Goal: Task Accomplishment & Management: Manage account settings

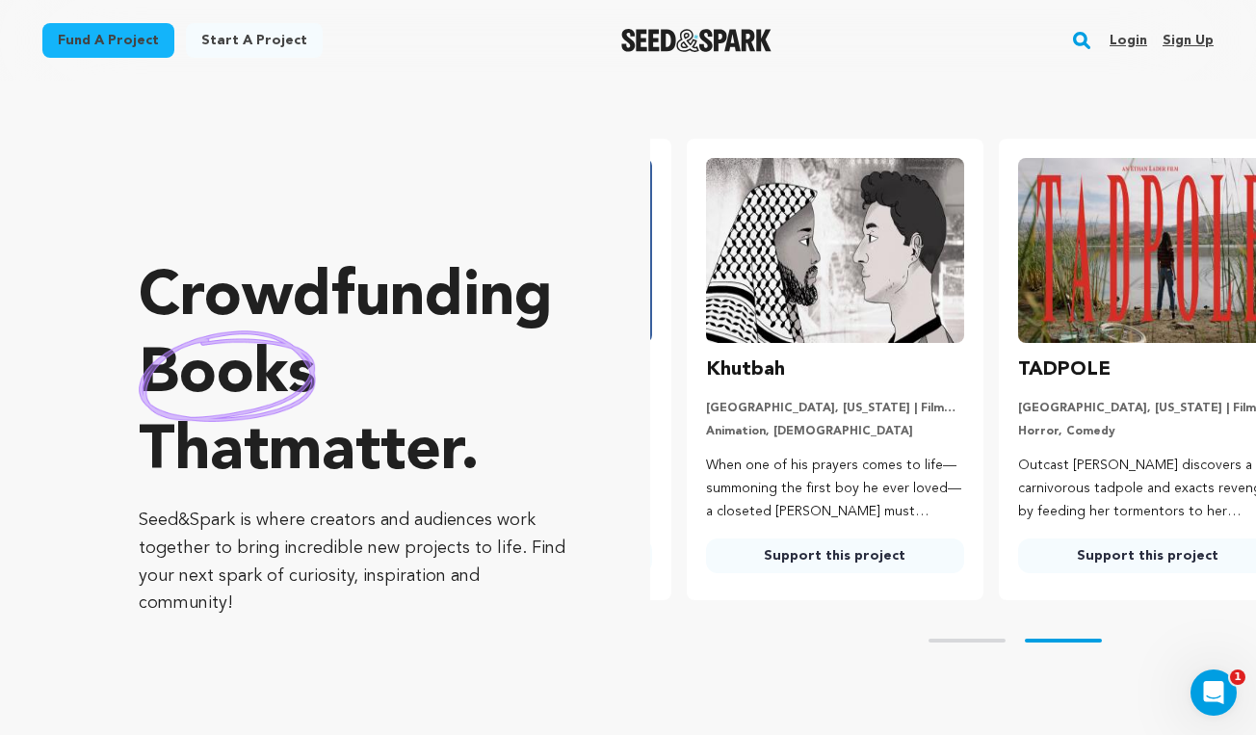
scroll to position [0, 327]
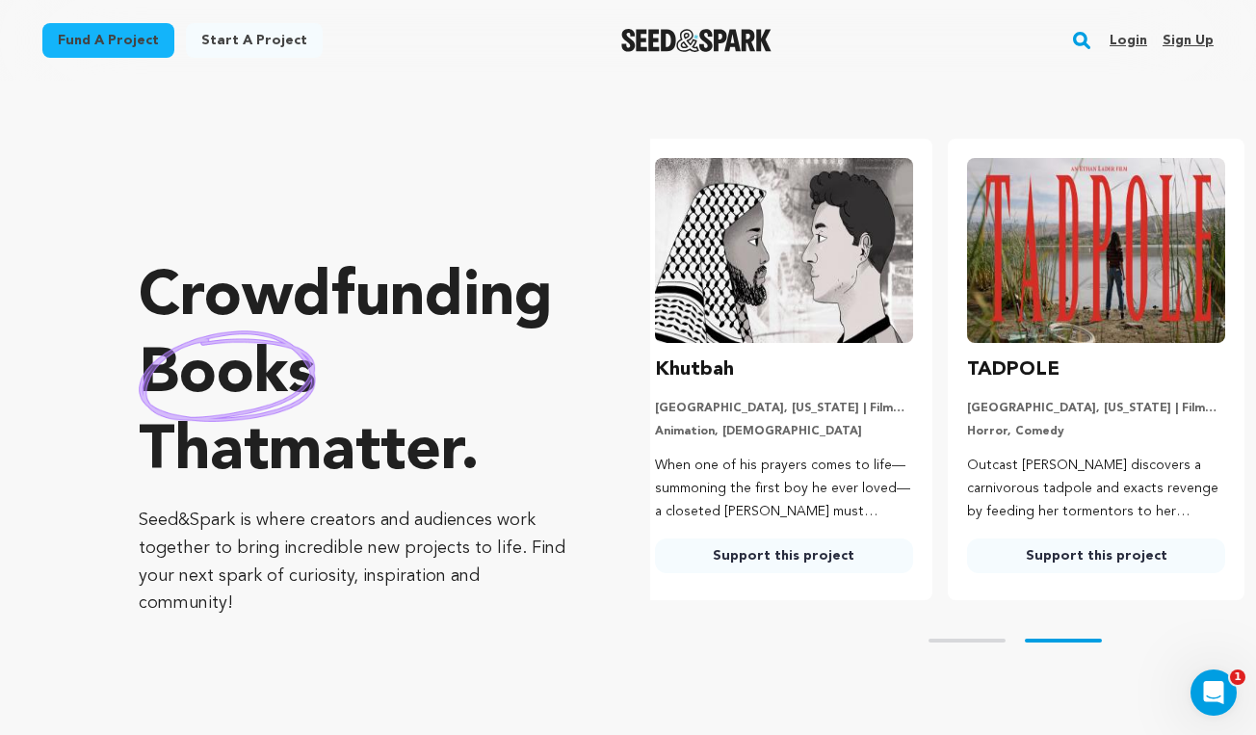
click at [1137, 42] on link "Login" at bounding box center [1129, 40] width 38 height 31
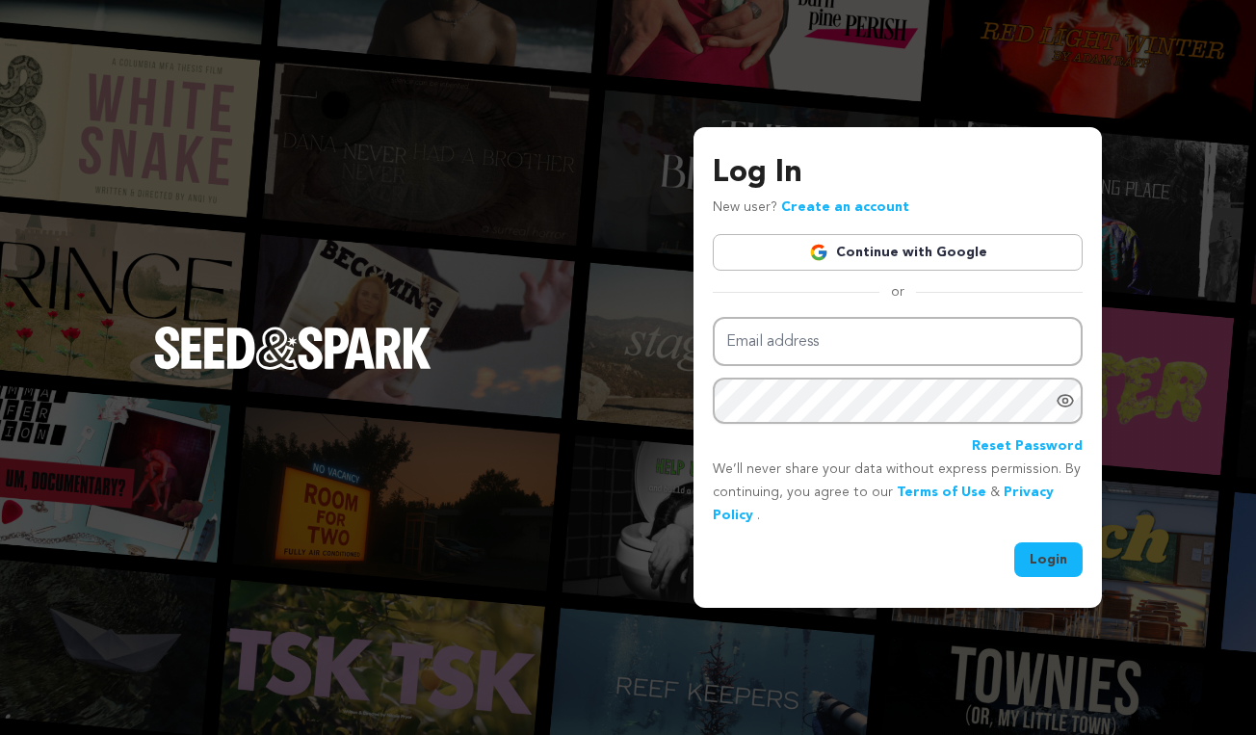
click at [907, 341] on input "Email address" at bounding box center [898, 341] width 370 height 49
type input "claraoctaviarondon@gmail.com"
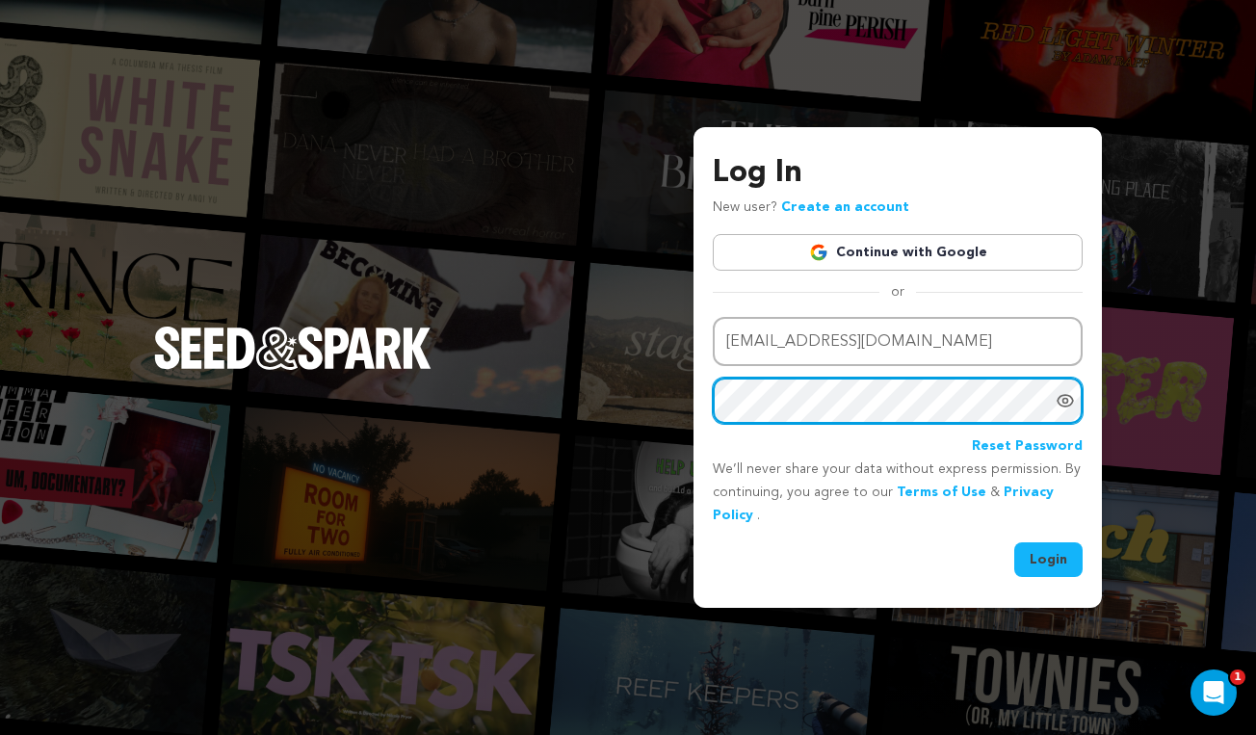
click at [1049, 558] on button "Login" at bounding box center [1048, 559] width 68 height 35
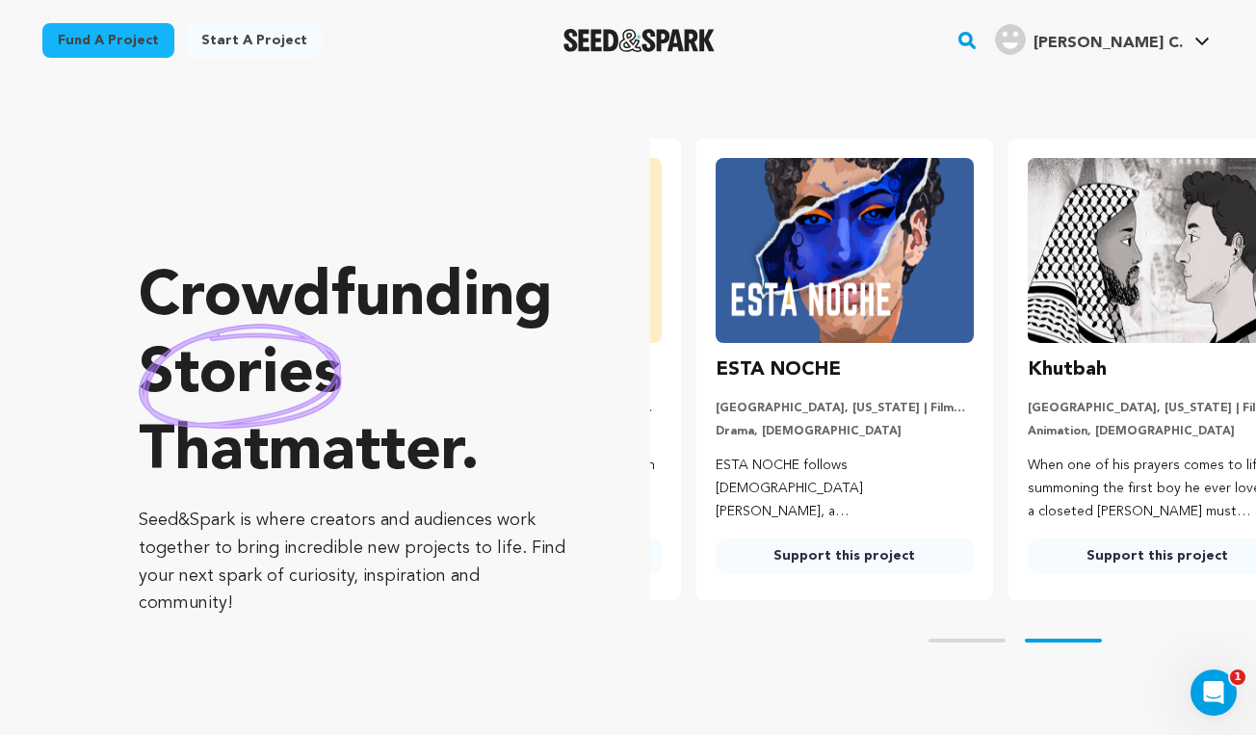
scroll to position [0, 327]
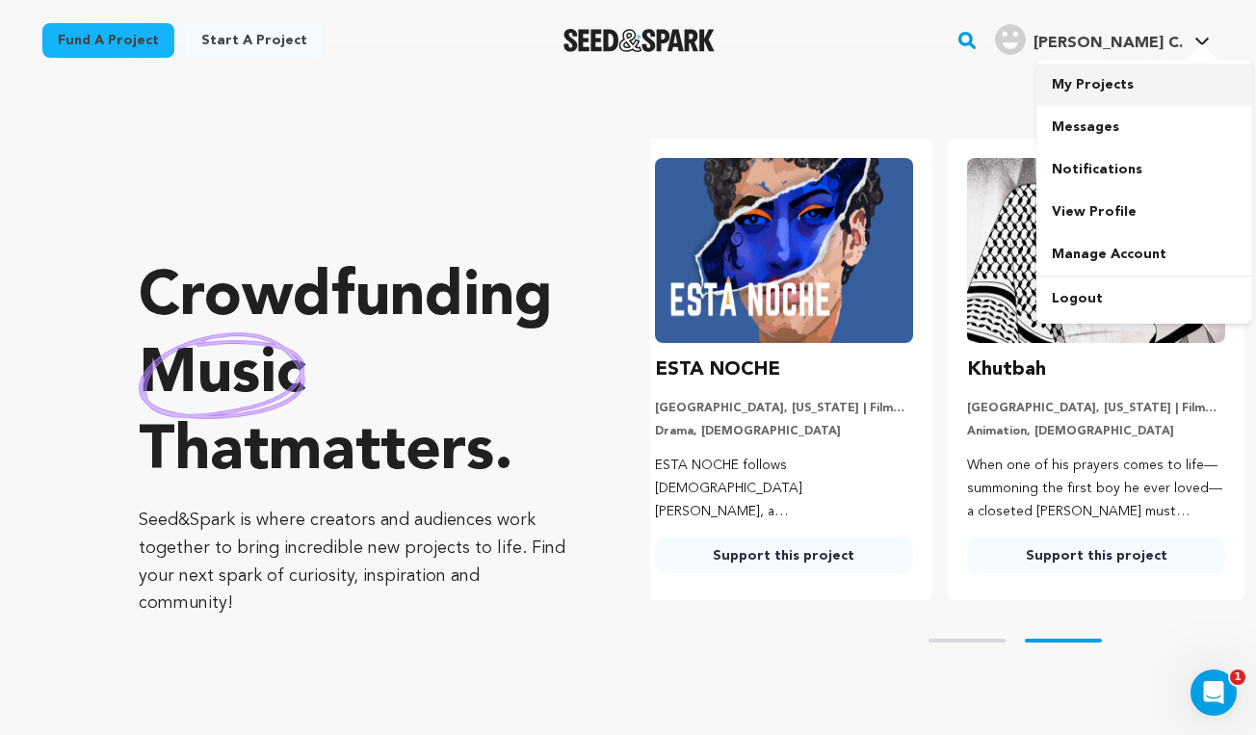
click at [1099, 91] on link "My Projects" at bounding box center [1144, 85] width 216 height 42
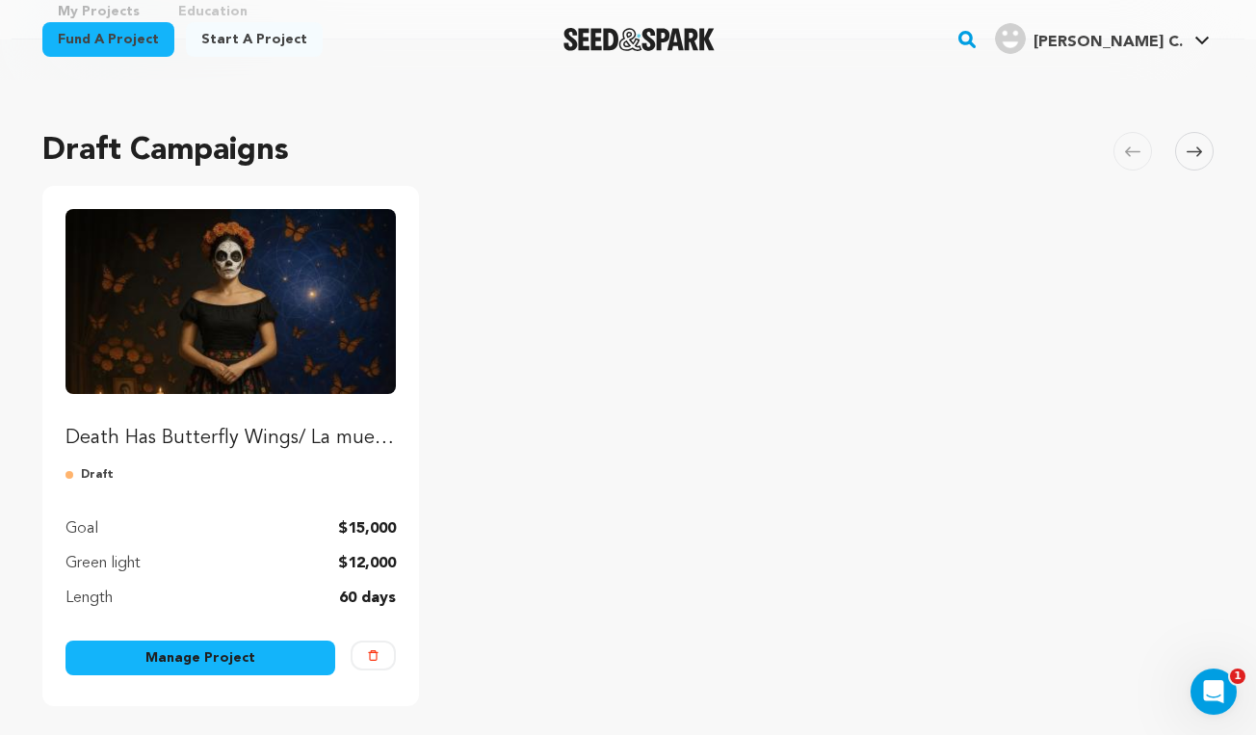
scroll to position [118, 0]
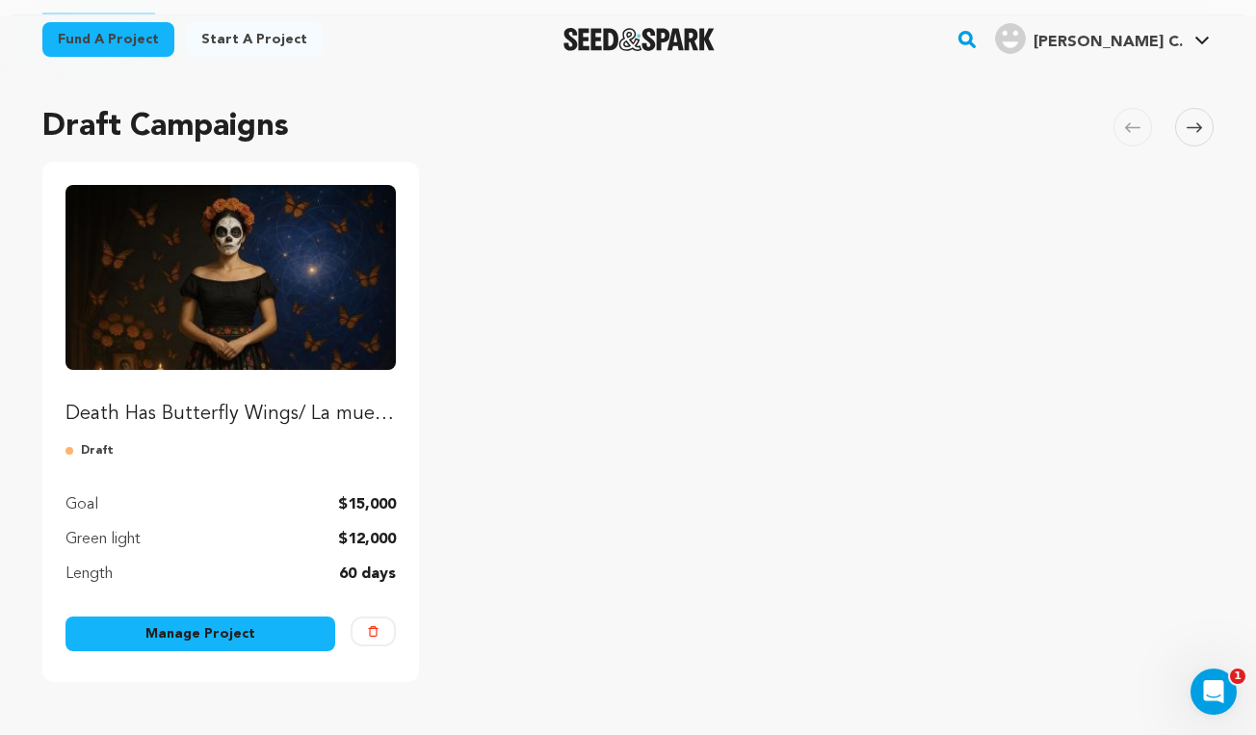
click at [243, 622] on link "Manage Project" at bounding box center [200, 634] width 270 height 35
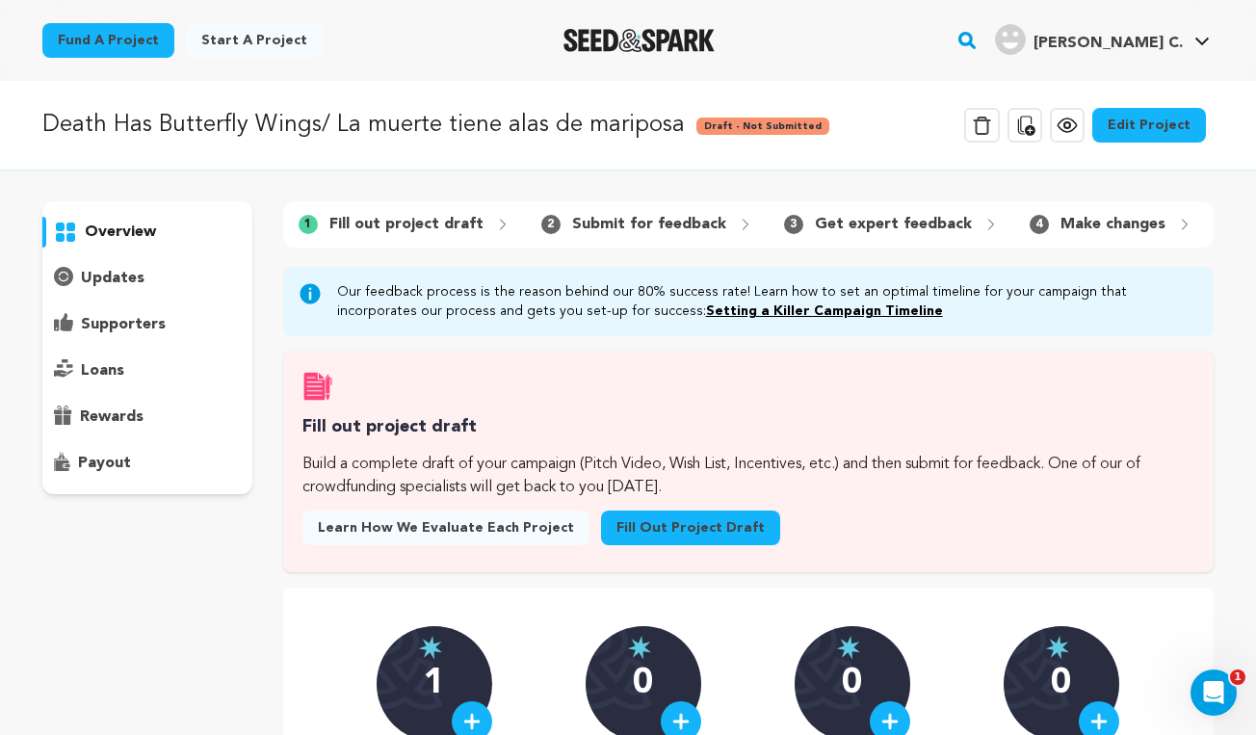
click at [1120, 124] on link "Edit Project" at bounding box center [1149, 125] width 114 height 35
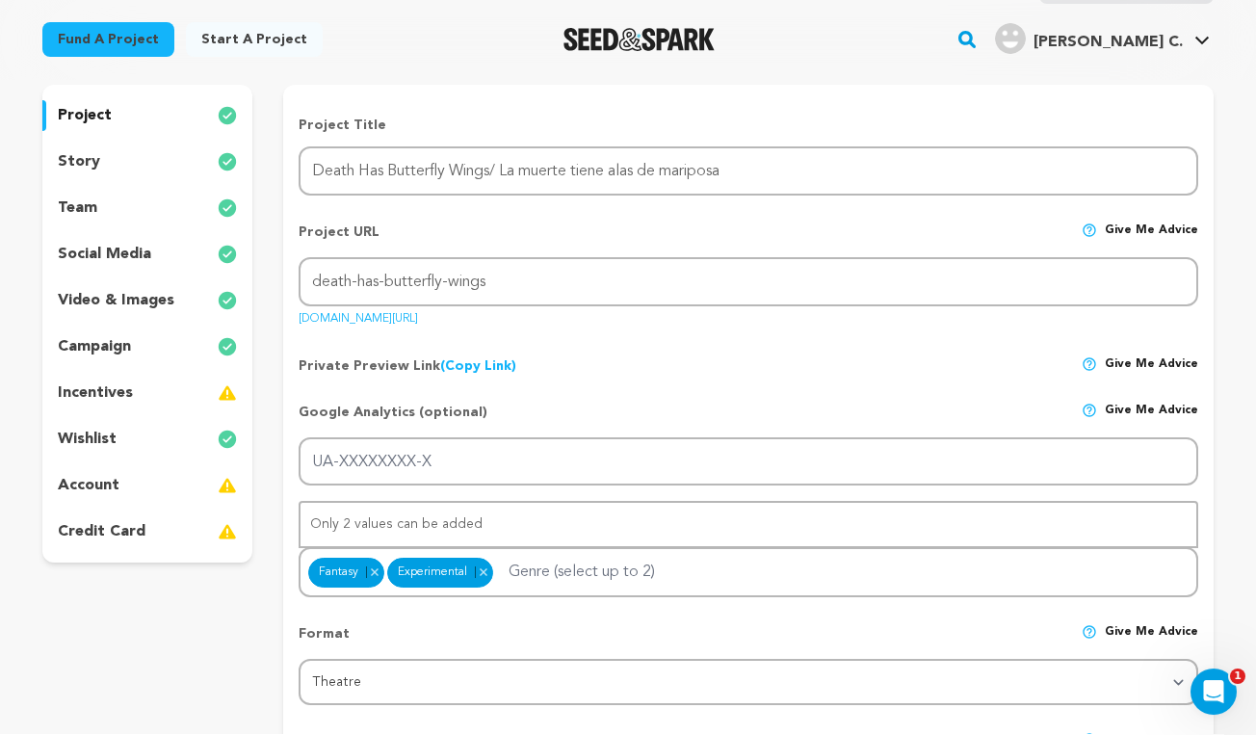
click at [120, 442] on div "wishlist" at bounding box center [147, 440] width 210 height 31
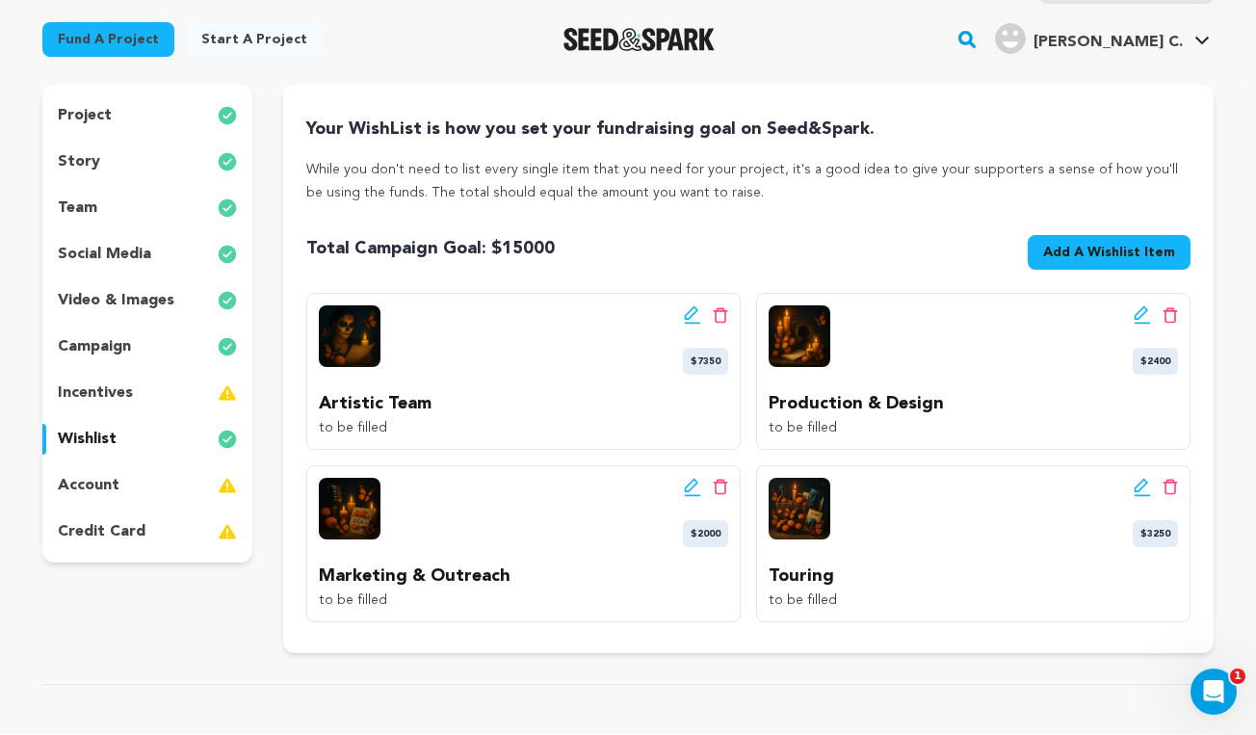
click at [687, 320] on icon at bounding box center [692, 315] width 17 height 19
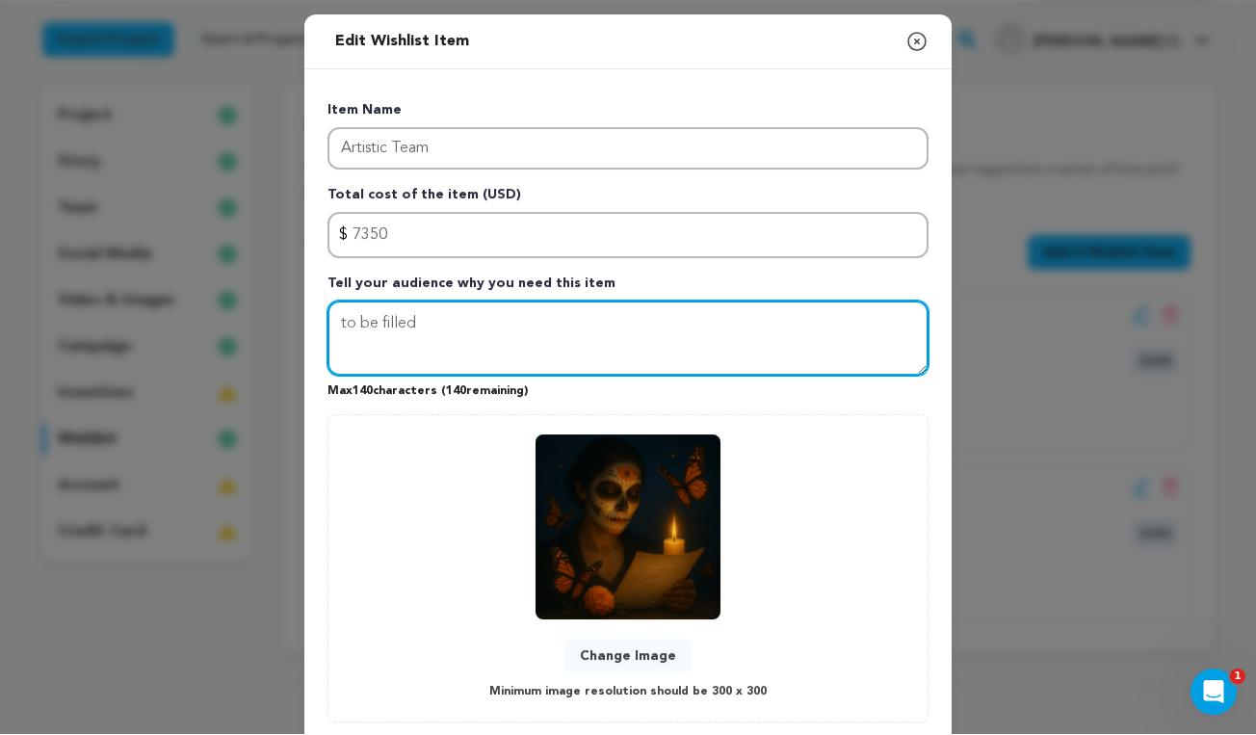
drag, startPoint x: 426, startPoint y: 320, endPoint x: 312, endPoint y: 316, distance: 113.7
click at [312, 312] on div "Item Name Artistic Team Total cost of the item (USD) $ Amount 7350 Tell your au…" at bounding box center [627, 408] width 647 height 676
paste textarea "Support the heart of this project — our actors, director, and collaborators who…"
drag, startPoint x: 585, startPoint y: 321, endPoint x: 570, endPoint y: 321, distance: 14.4
click at [570, 321] on textarea "Support the heart of this project — our actors, director, and collaborators who…" at bounding box center [627, 338] width 601 height 75
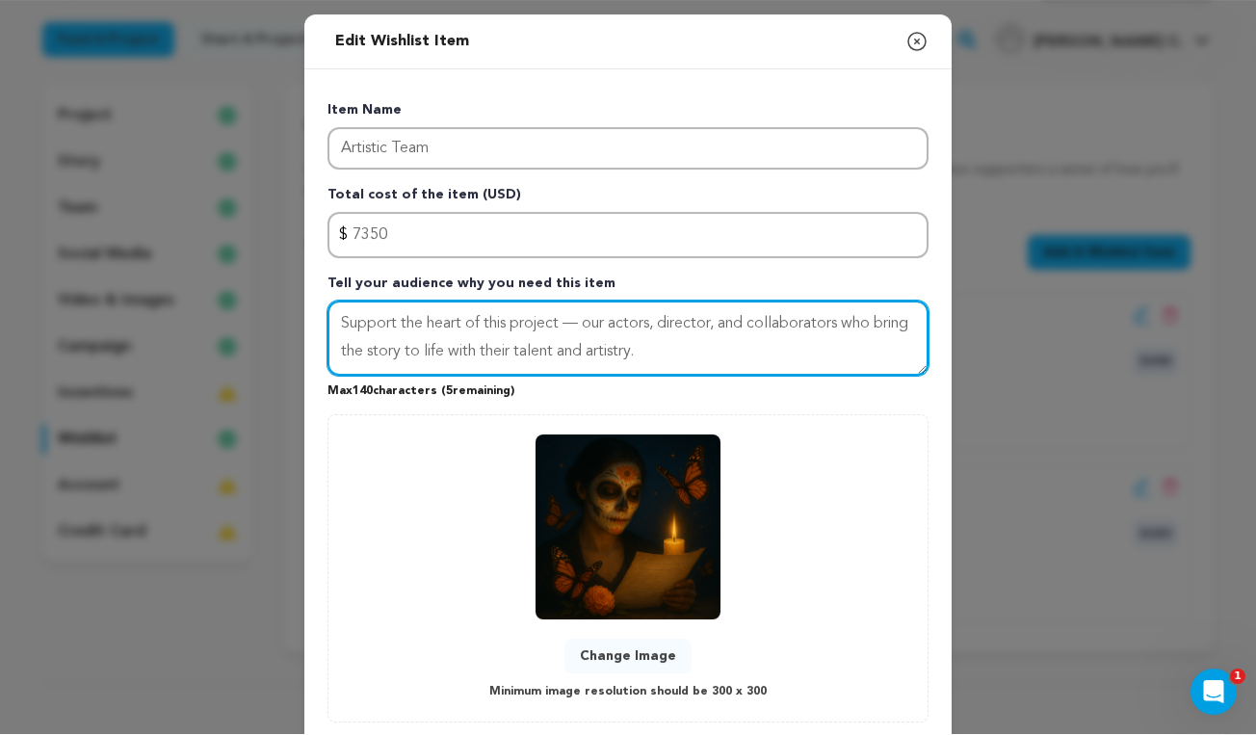
click at [711, 355] on textarea "Support the heart of this project — our actors, director, and collaborators who…" at bounding box center [627, 338] width 601 height 75
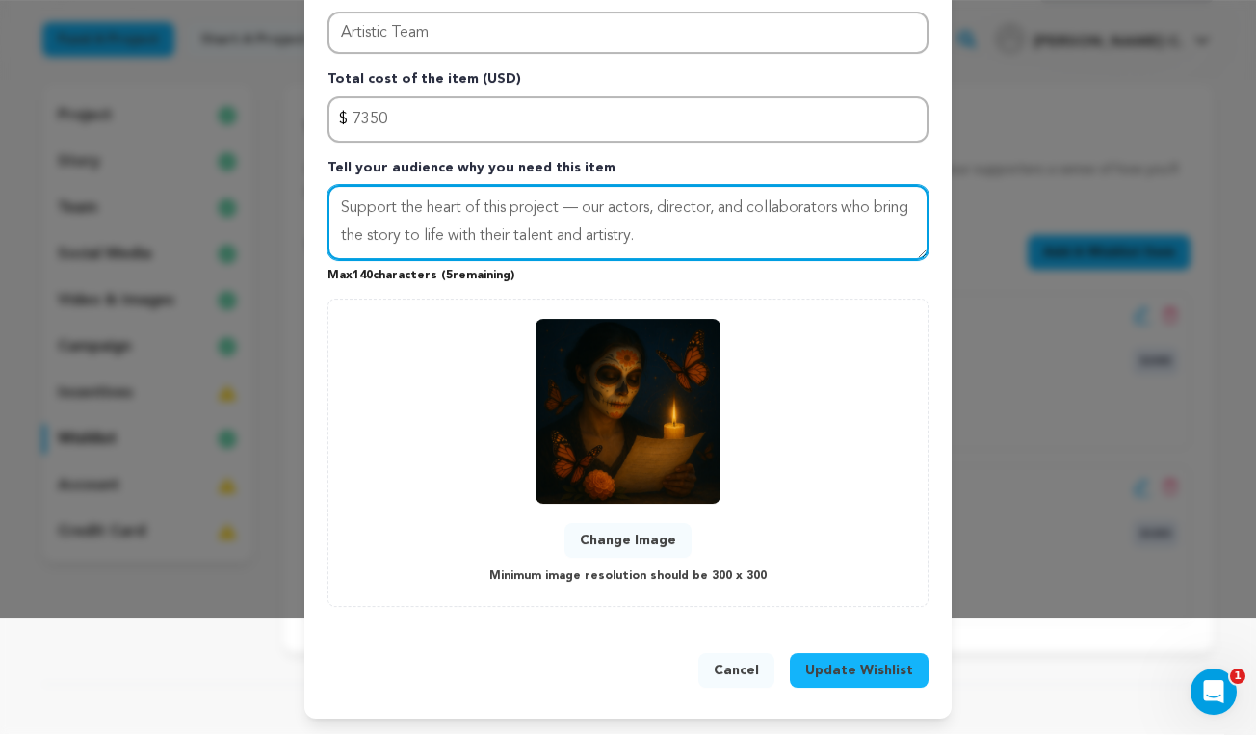
scroll to position [115, 0]
type textarea "Support the heart of this project — our actors, director, and collaborators who…"
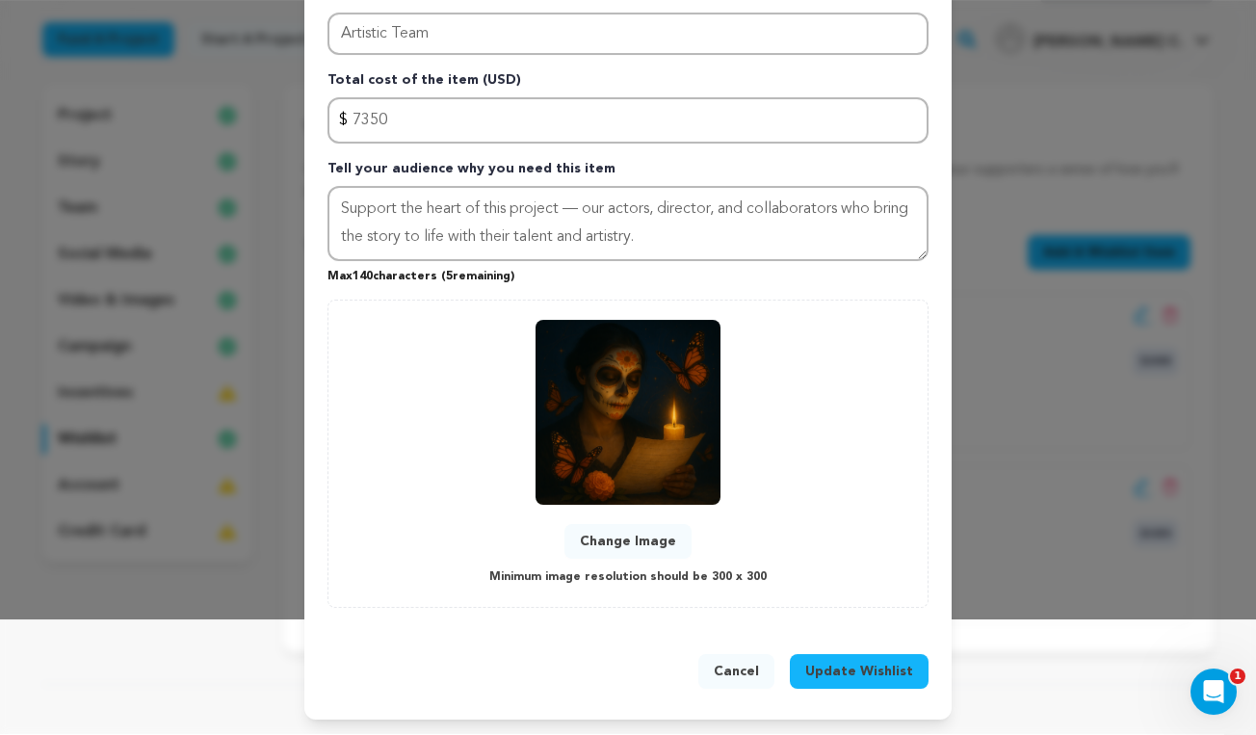
click at [838, 679] on button "Update Wishlist" at bounding box center [859, 672] width 139 height 35
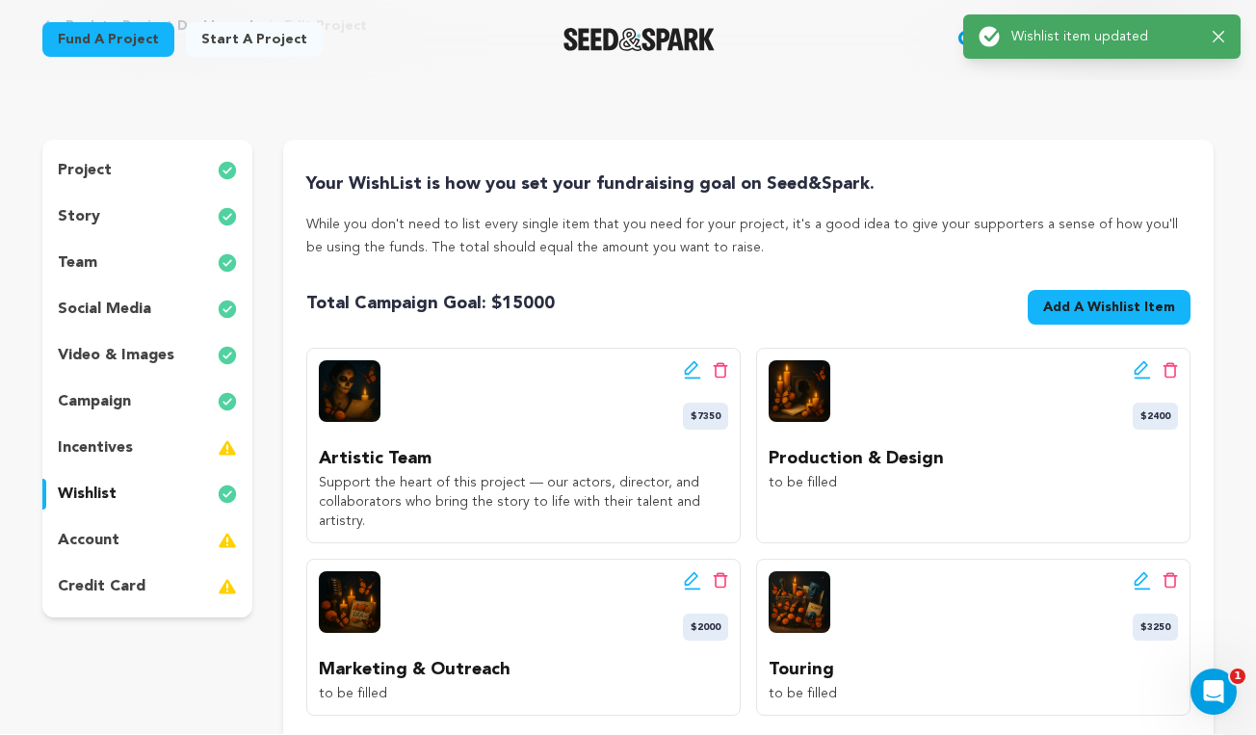
scroll to position [117, 0]
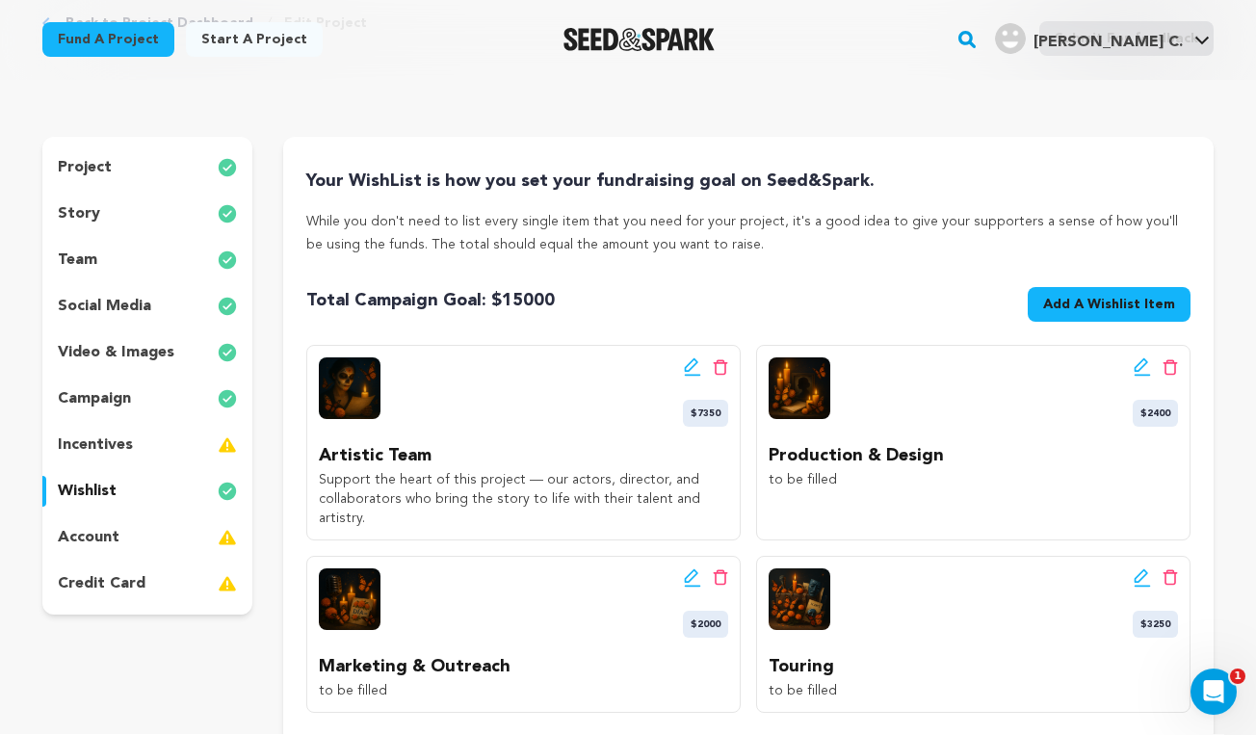
click at [1140, 360] on icon at bounding box center [1141, 365] width 13 height 13
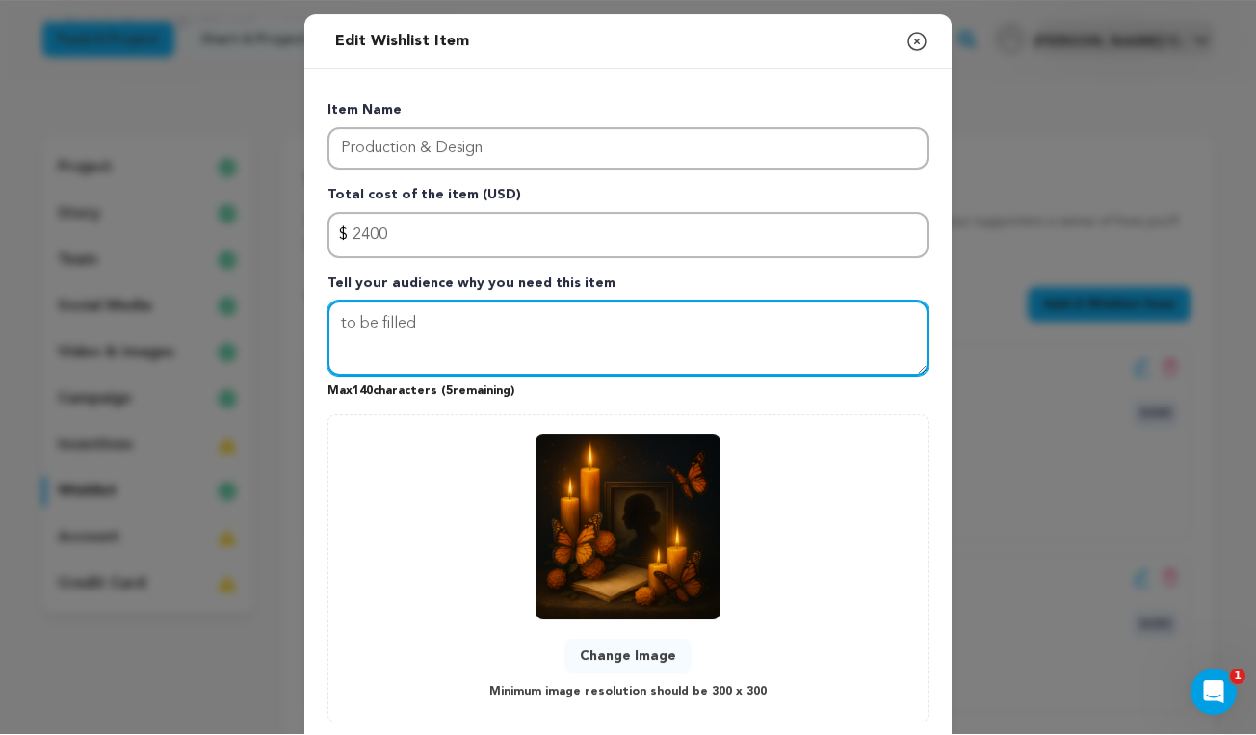
drag, startPoint x: 434, startPoint y: 331, endPoint x: 312, endPoint y: 321, distance: 122.8
click at [315, 317] on div "Item Name Production & Design Total cost of the item (USD) $ Amount 2400 Tell y…" at bounding box center [627, 408] width 647 height 676
paste textarea "Help us cover costumes, makeup, props, projection, and lighting — the visual an…"
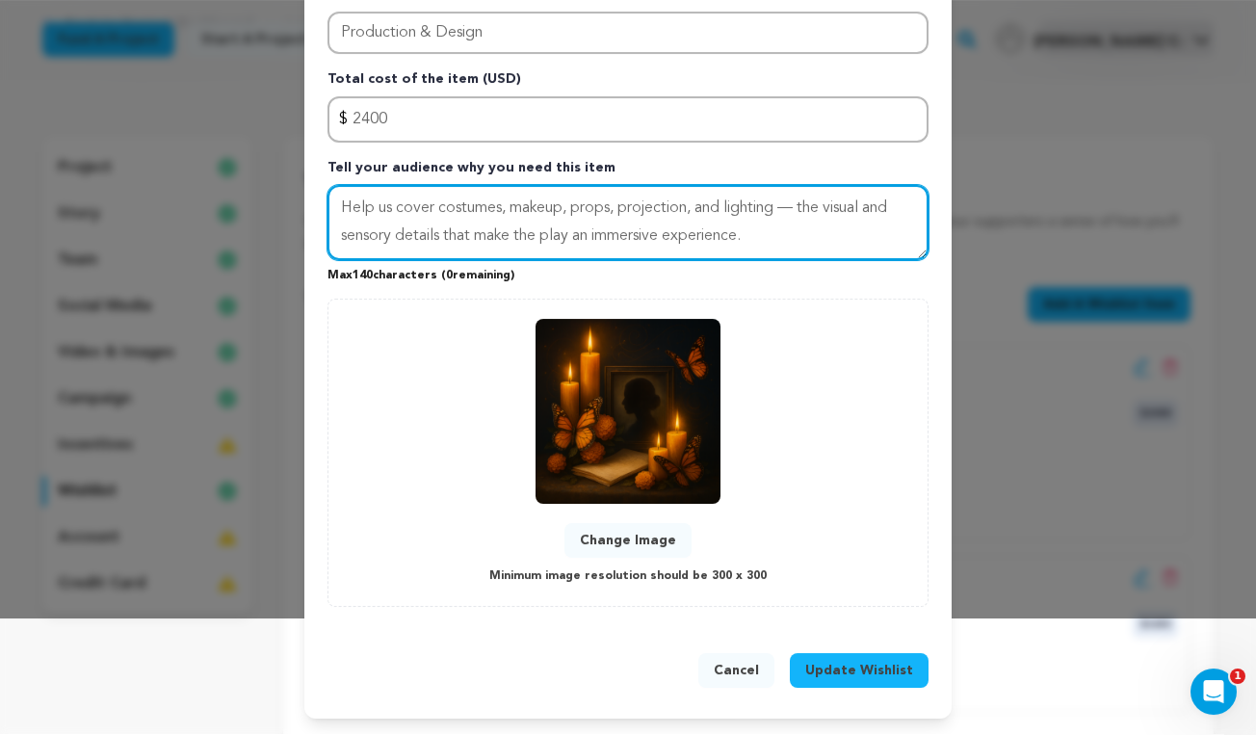
scroll to position [115, 0]
type textarea "Help us cover costumes, makeup, props, projection, and lighting — the visual an…"
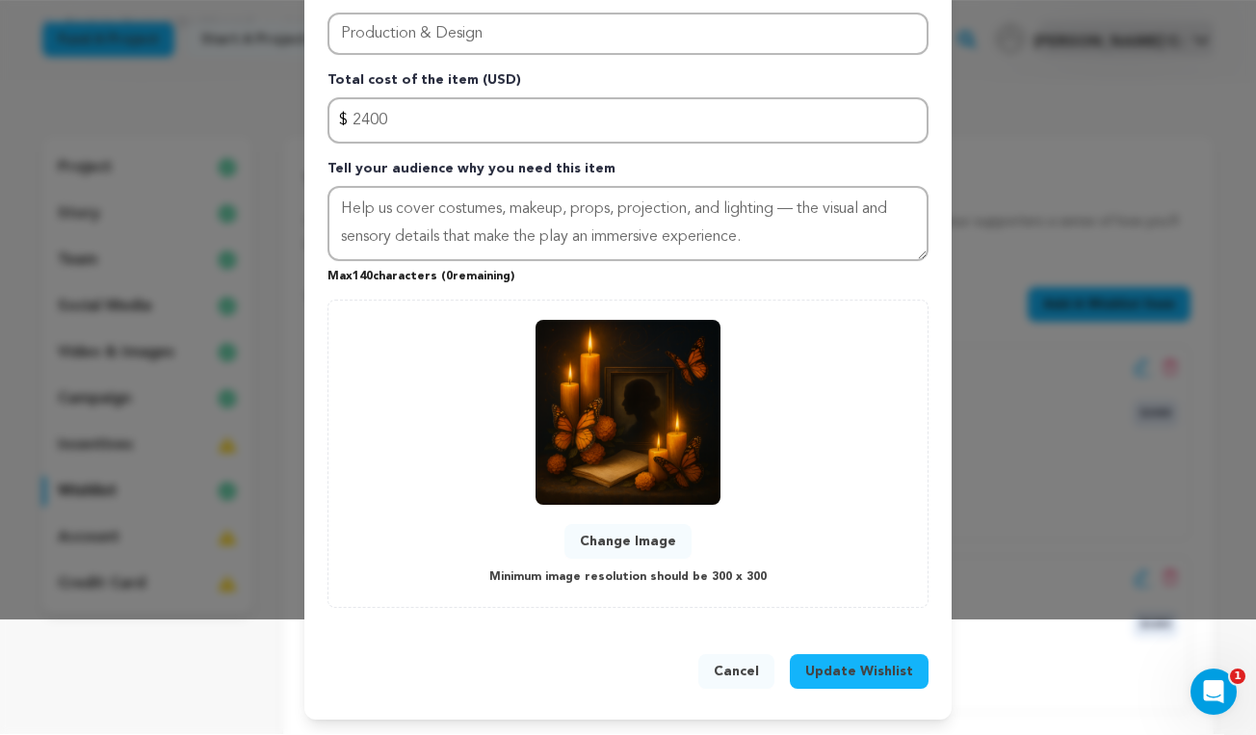
click at [844, 672] on span "Update Wishlist" at bounding box center [859, 672] width 108 height 19
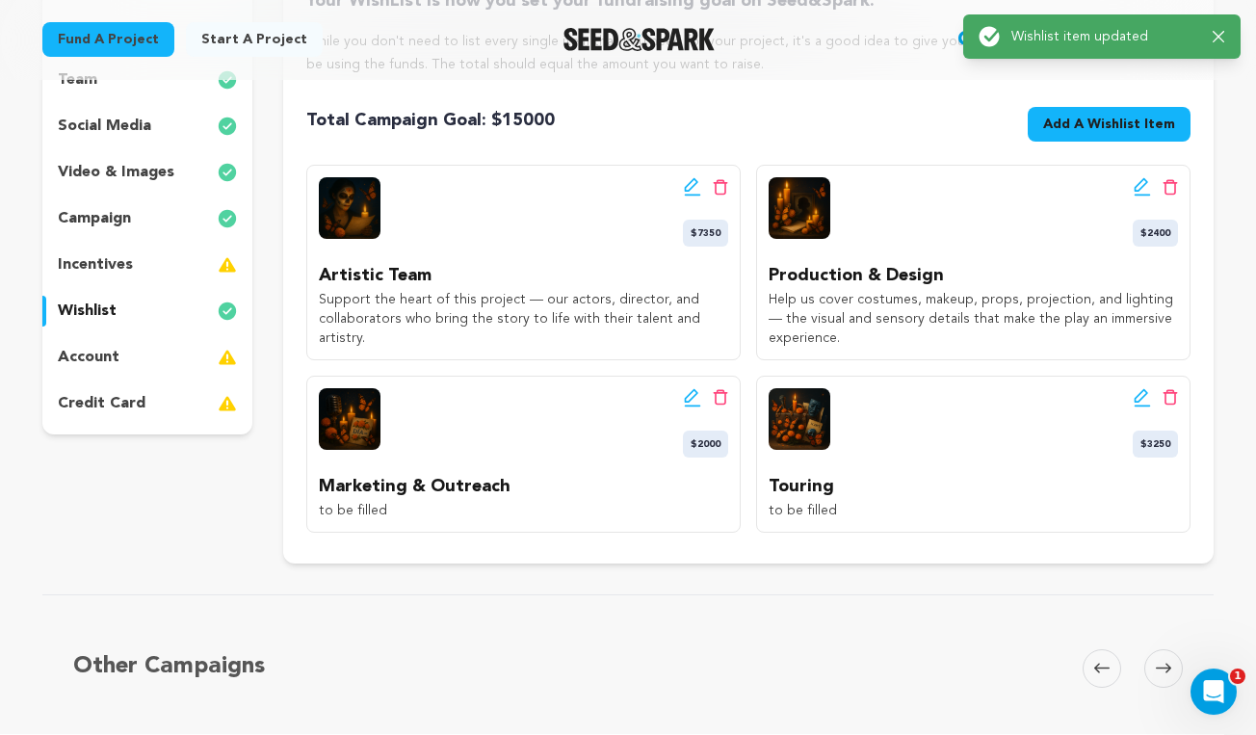
scroll to position [300, 0]
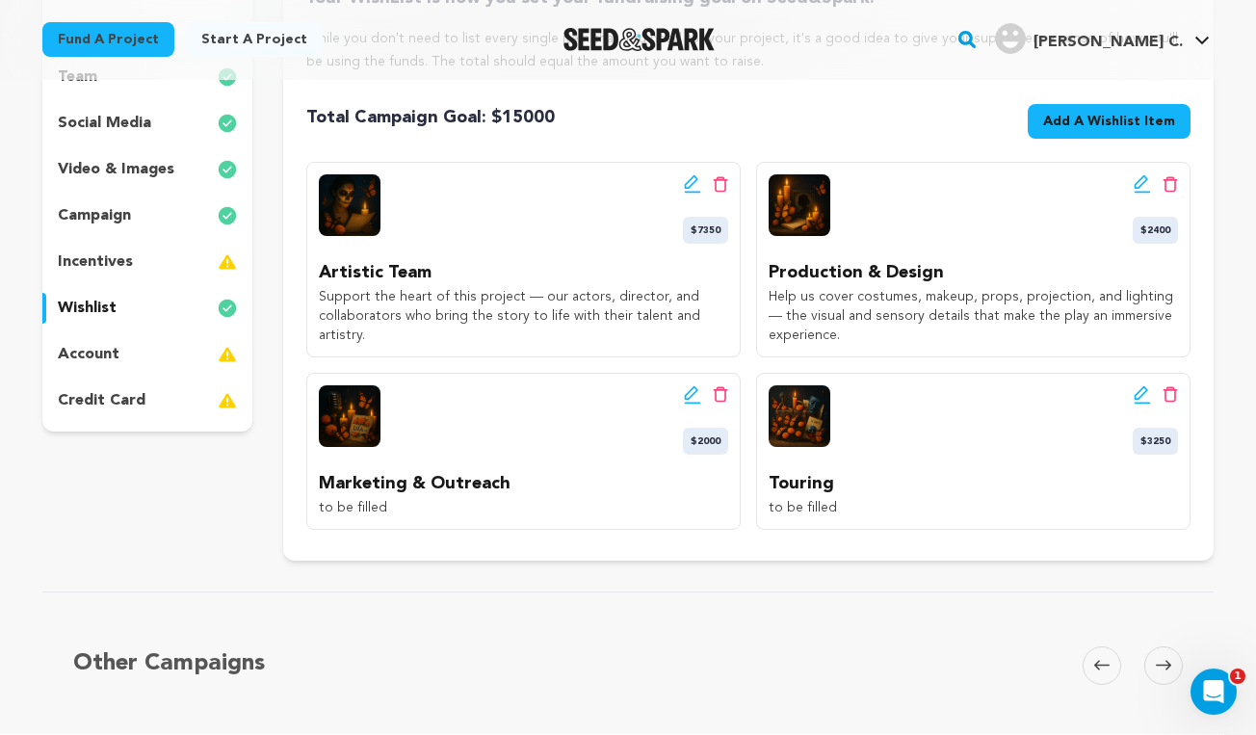
click at [687, 394] on icon at bounding box center [692, 395] width 17 height 19
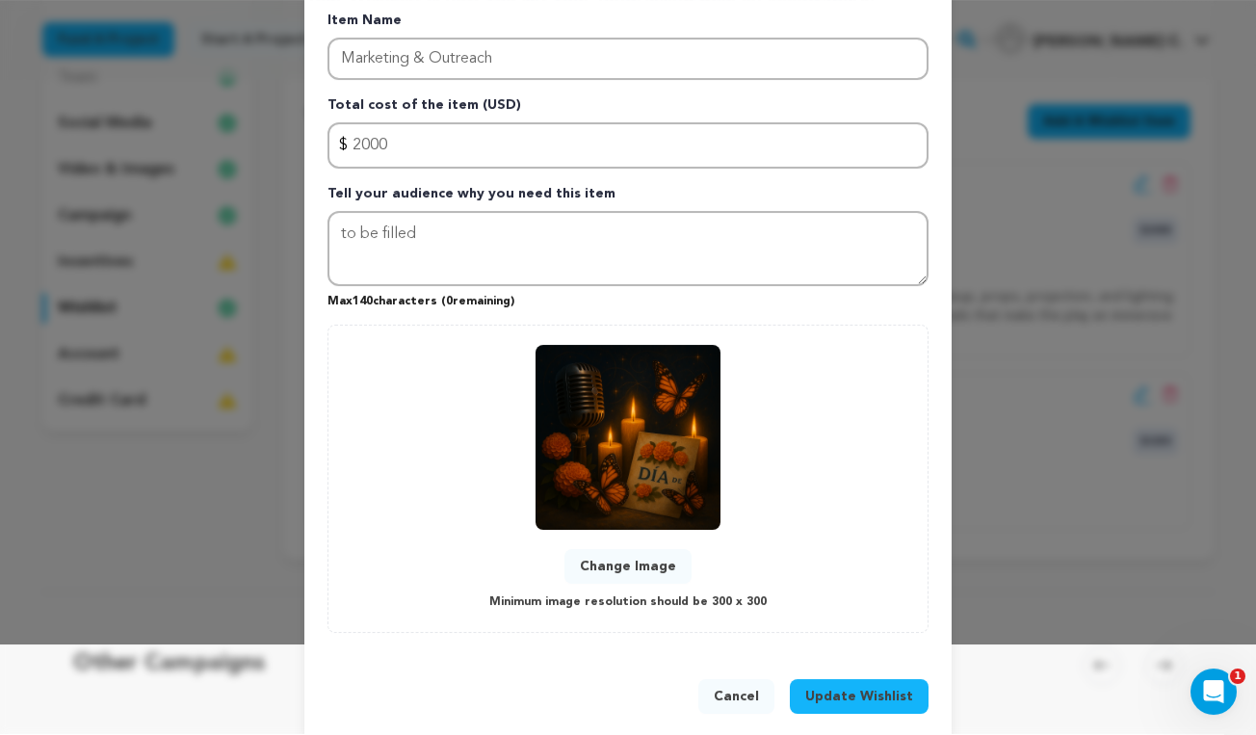
scroll to position [103, 0]
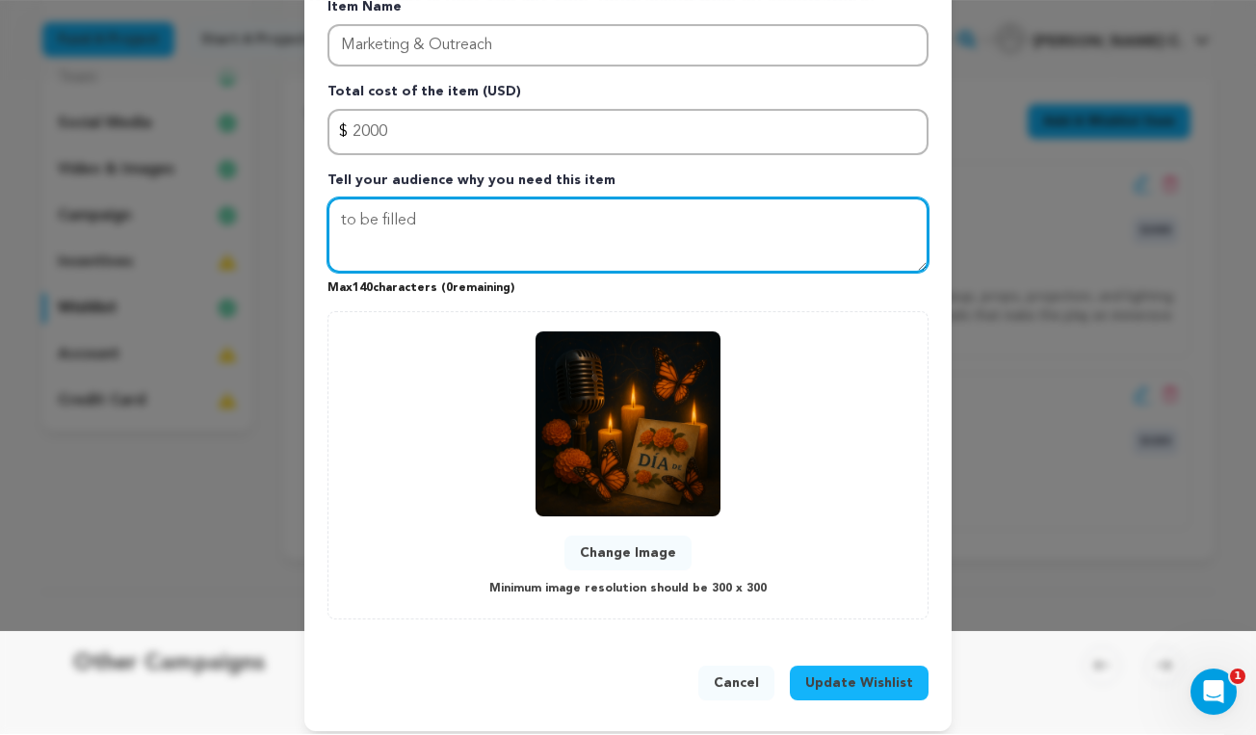
drag, startPoint x: 437, startPoint y: 221, endPoint x: 268, endPoint y: 214, distance: 169.6
click at [269, 214] on div "Edit Wishlist Item Close modal Item Name Marketing & Outreach Total cost of the…" at bounding box center [628, 322] width 1256 height 850
paste textarea "Your support helps us create posters, trailers, and outreach campaigns so we ca…"
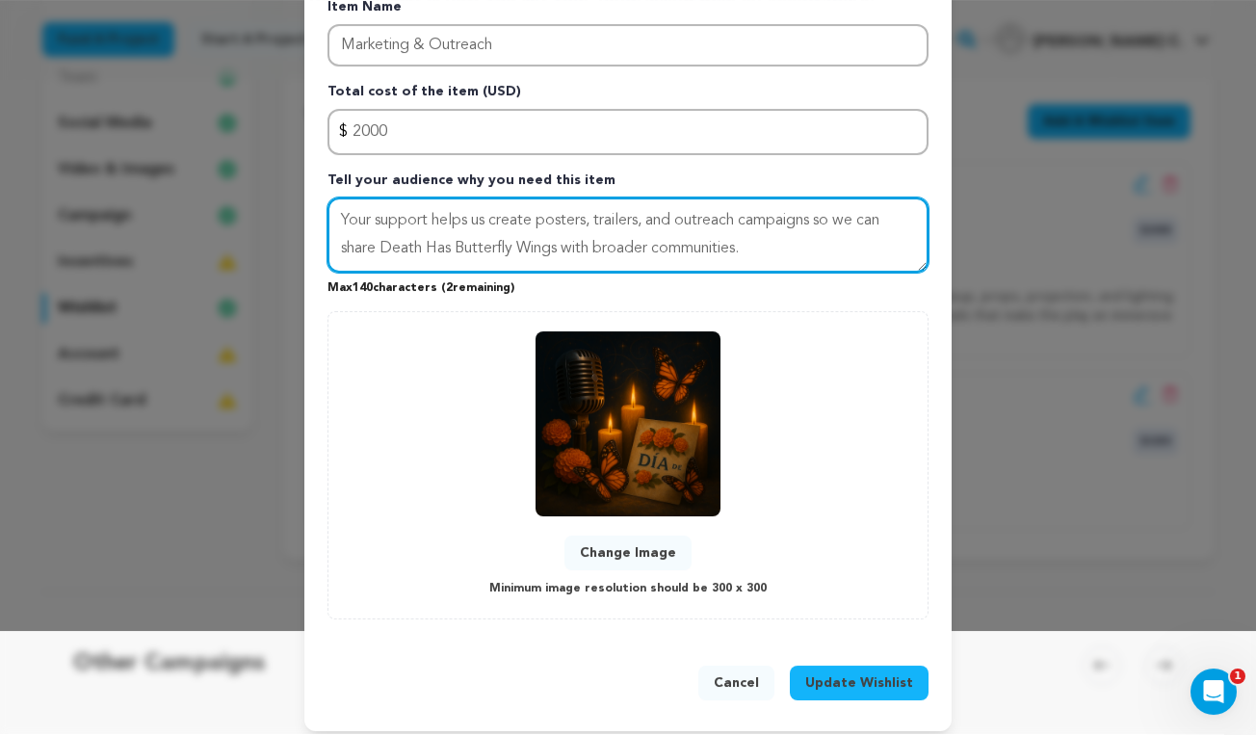
type textarea "Your support helps us create posters, trailers, and outreach campaigns so we ca…"
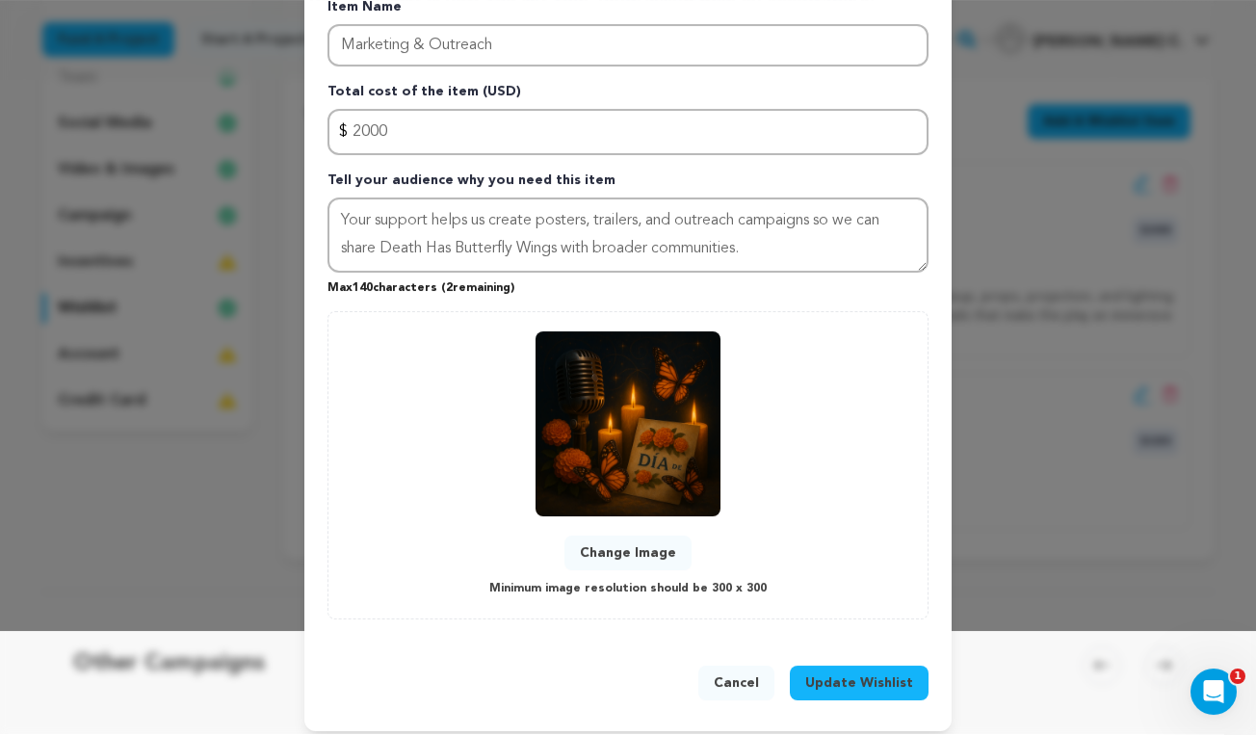
click at [860, 676] on span "Update Wishlist" at bounding box center [859, 683] width 108 height 19
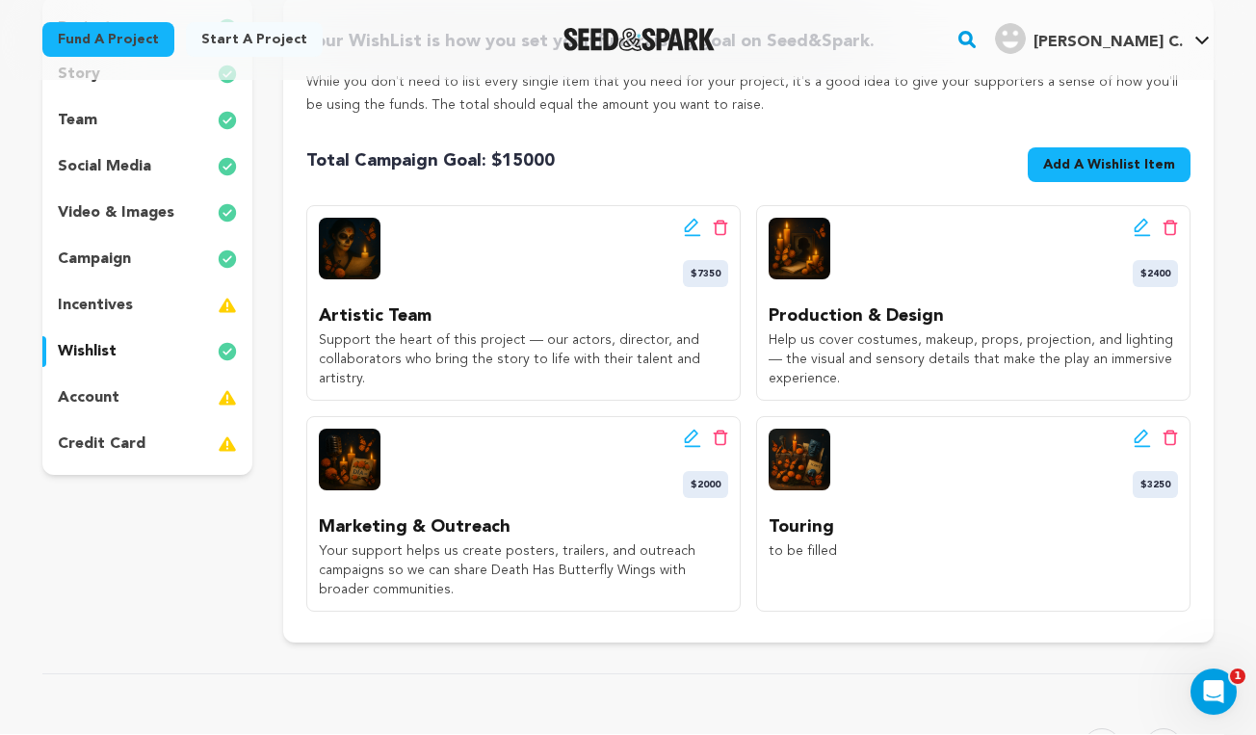
scroll to position [269, 0]
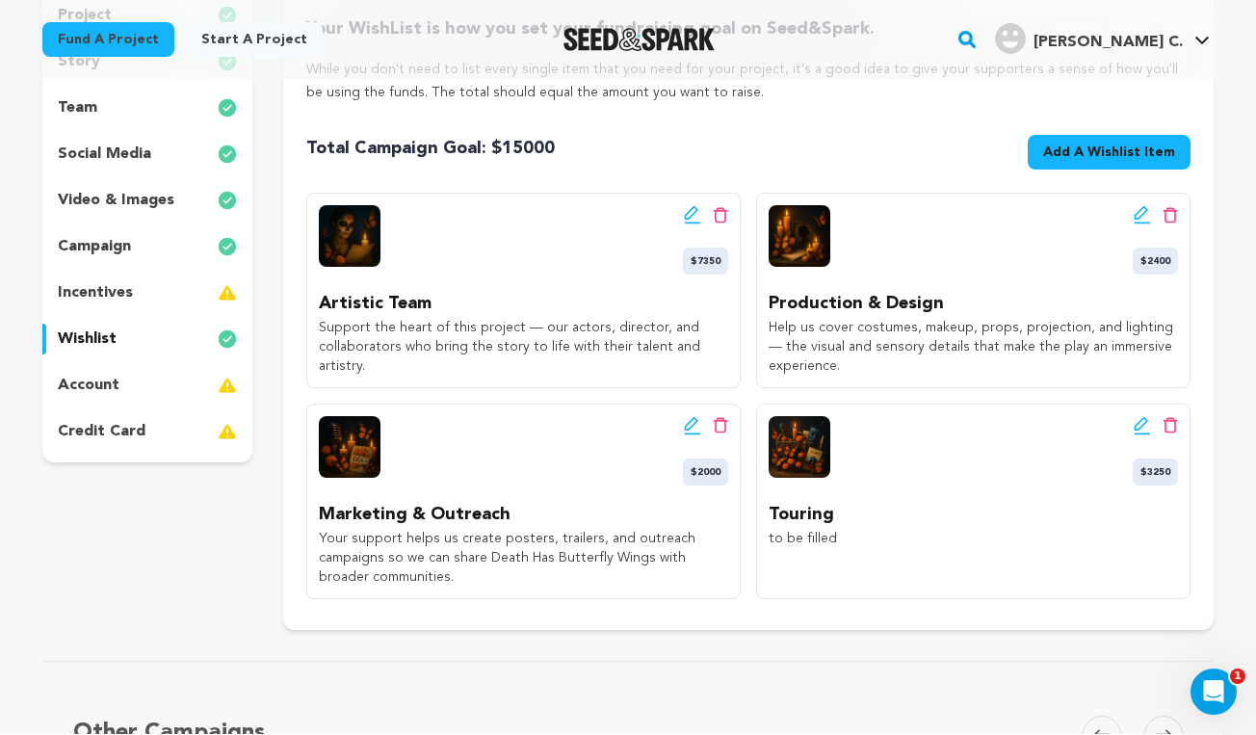
click at [1141, 422] on icon at bounding box center [1142, 426] width 17 height 19
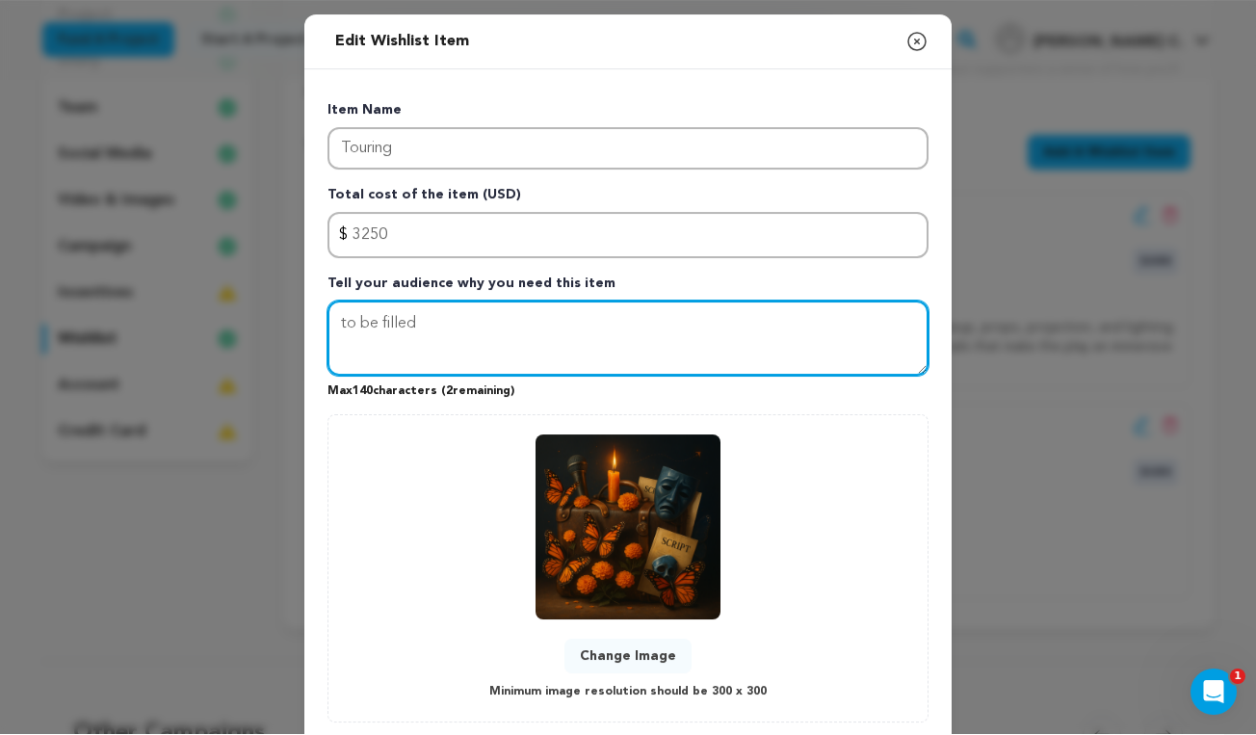
drag, startPoint x: 438, startPoint y: 314, endPoint x: 264, endPoint y: 311, distance: 174.4
click at [264, 311] on div "Edit Wishlist Item Close modal Item Name Touring Total cost of the item (USD) $…" at bounding box center [628, 425] width 1256 height 850
paste textarea "Contribute to travel, lodging, and meals so our team can bring this bilingual i…"
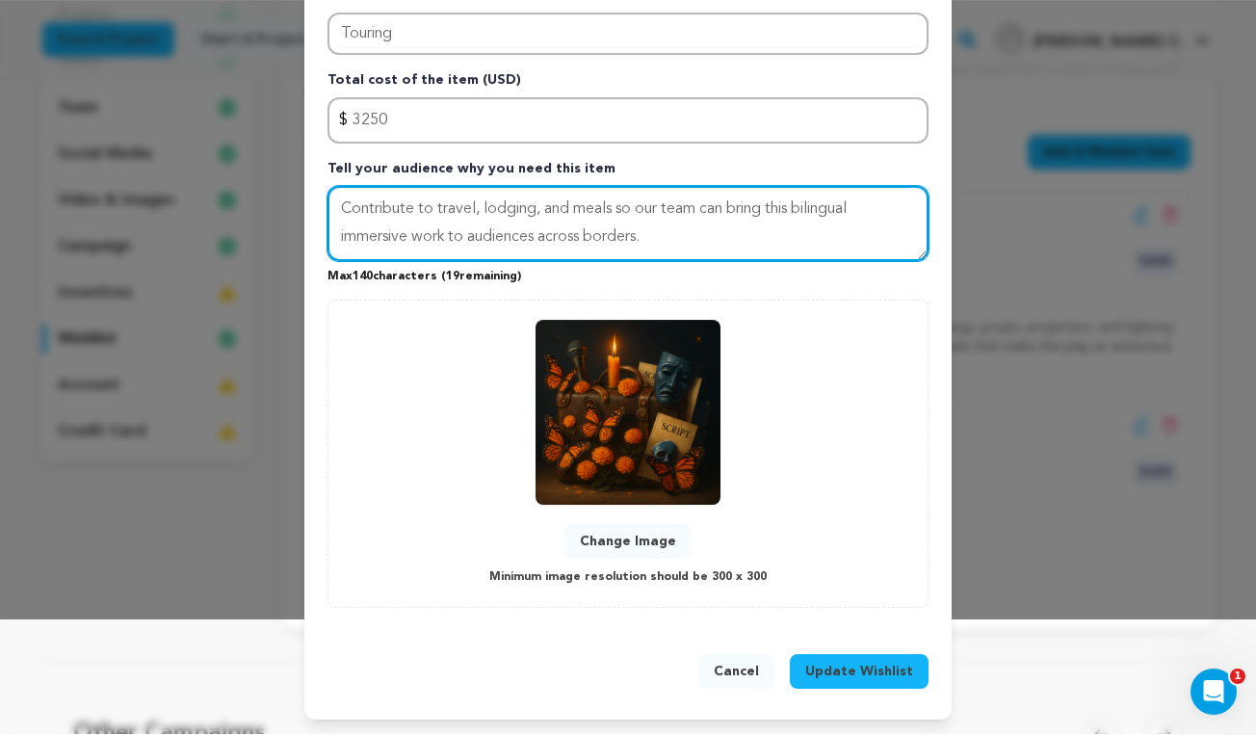
type textarea "Contribute to travel, lodging, and meals so our team can bring this bilingual i…"
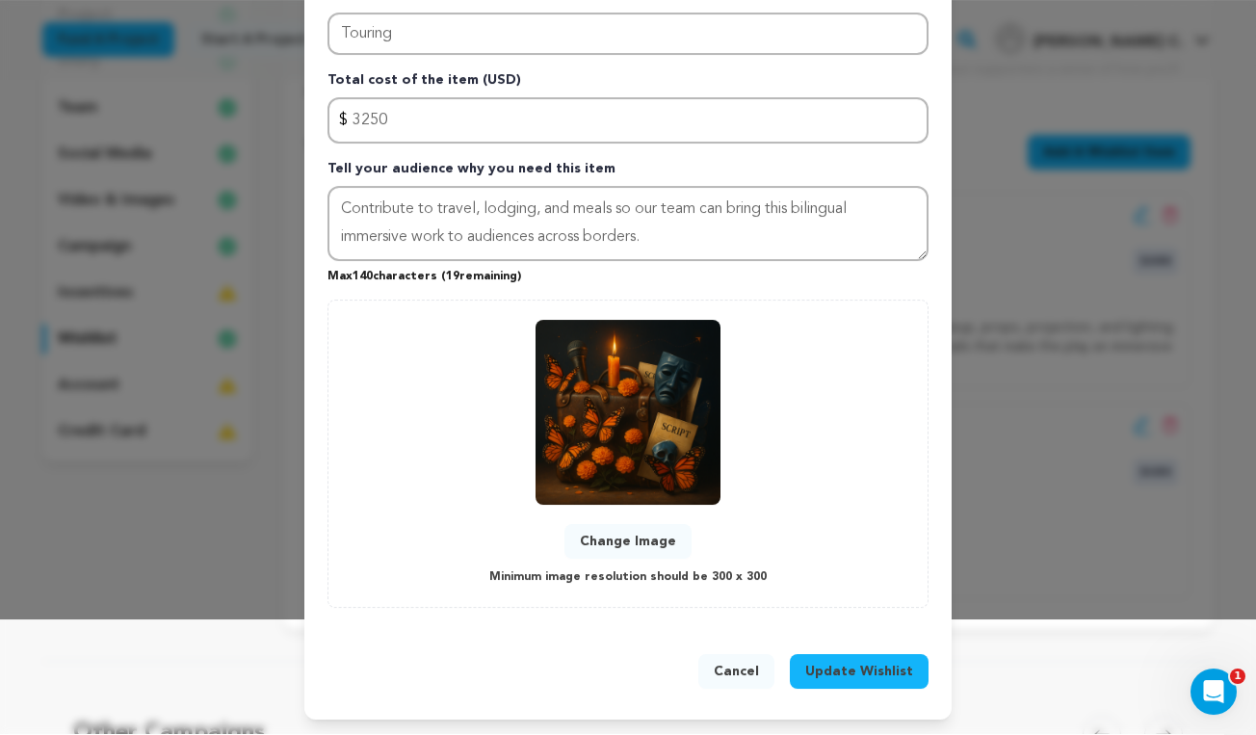
click at [876, 657] on button "Update Wishlist" at bounding box center [859, 672] width 139 height 35
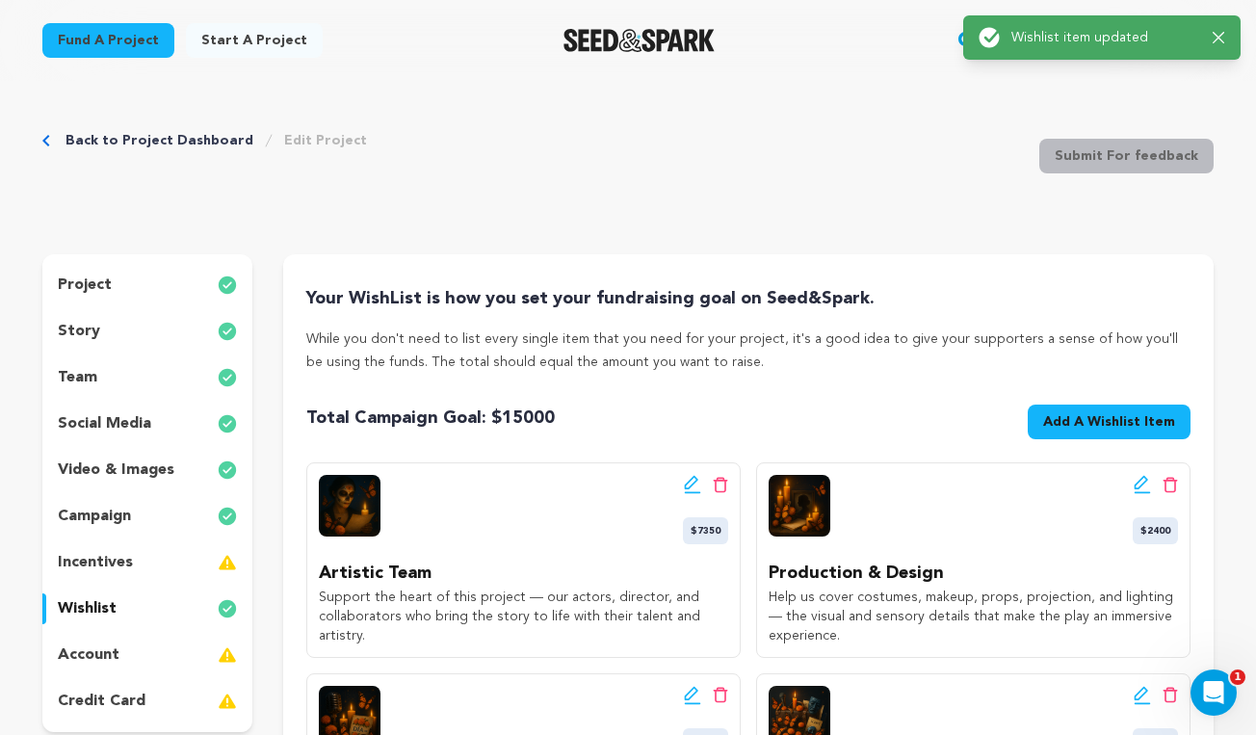
scroll to position [0, 0]
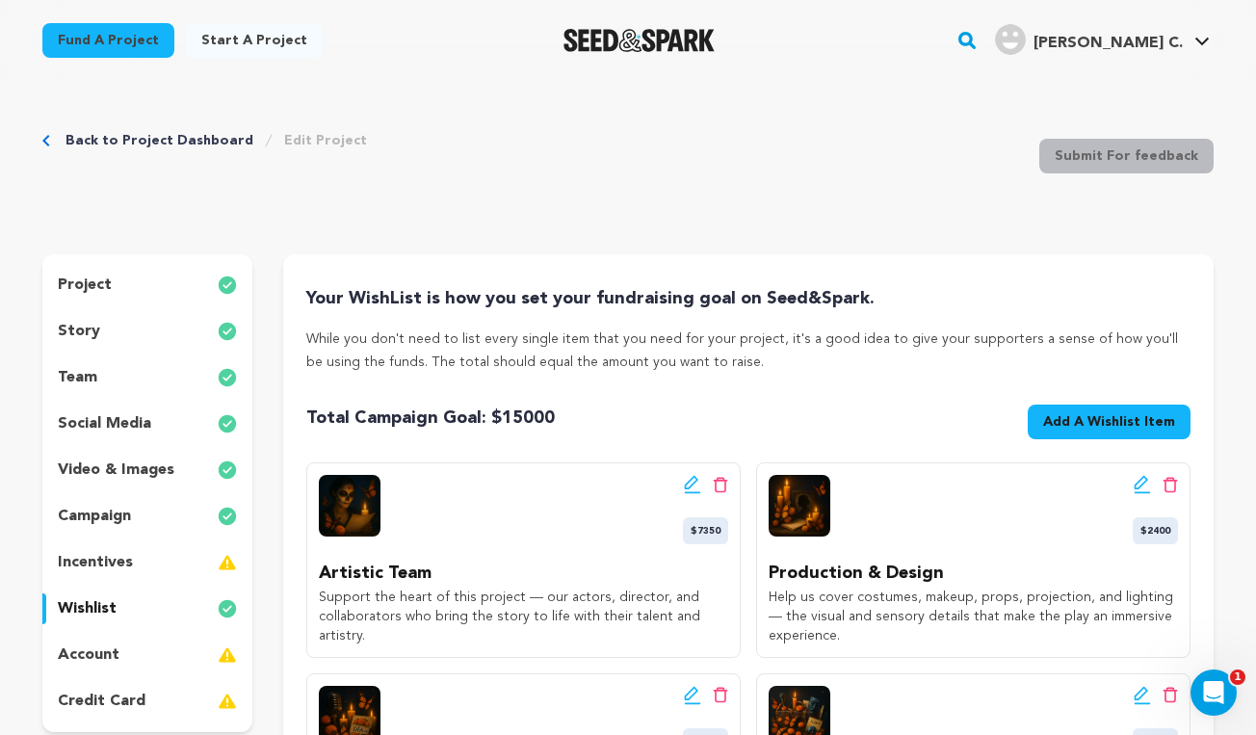
click at [153, 135] on link "Back to Project Dashboard" at bounding box center [159, 140] width 188 height 19
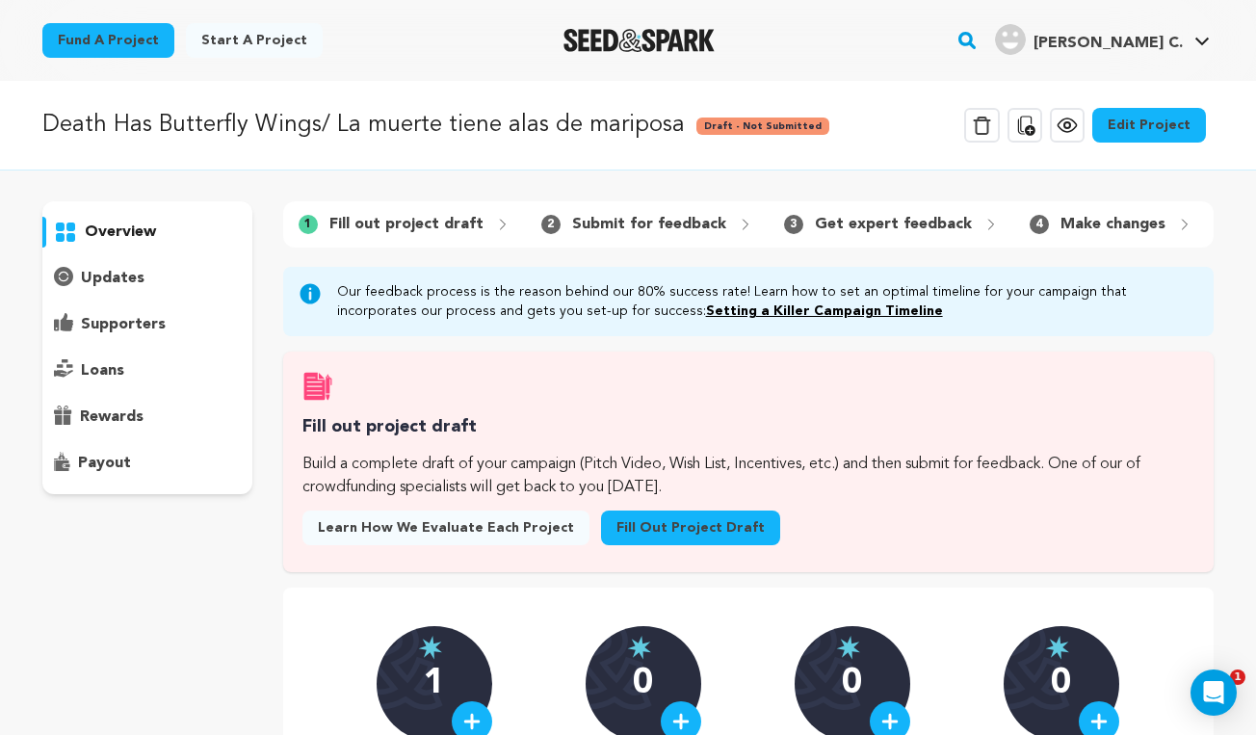
click at [1070, 124] on icon at bounding box center [1067, 125] width 6 height 6
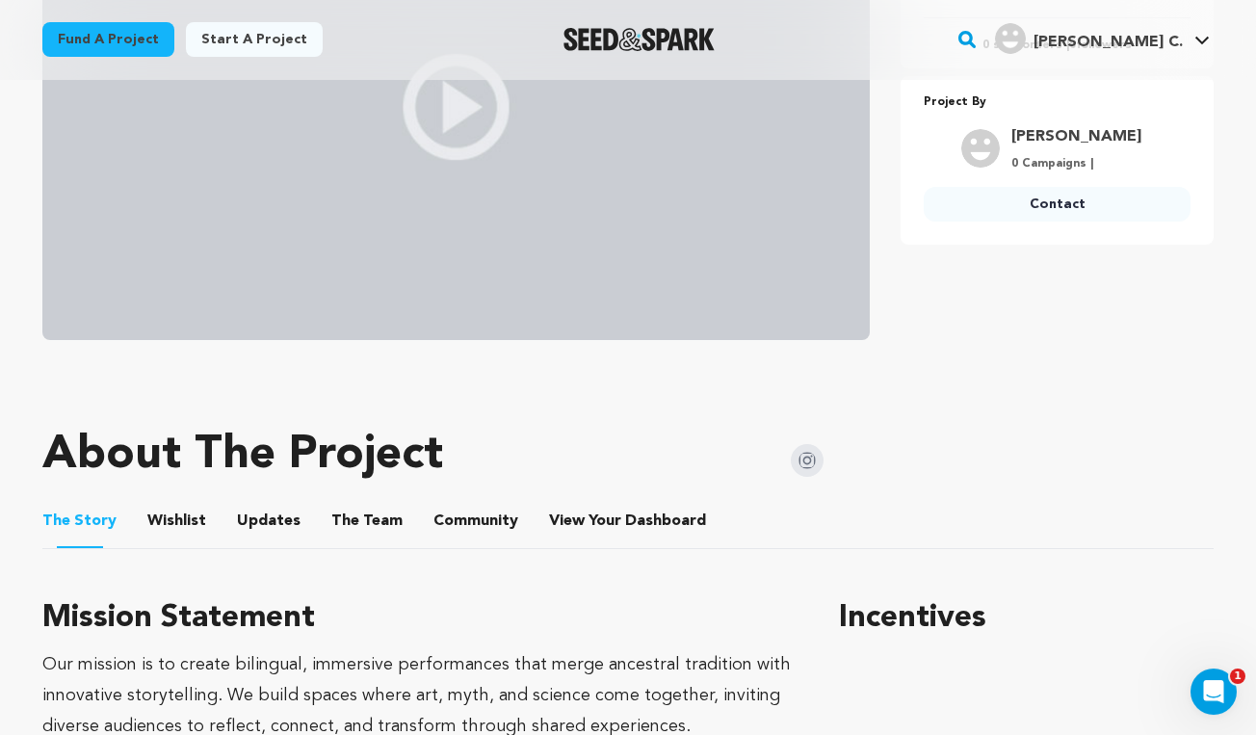
scroll to position [530, 0]
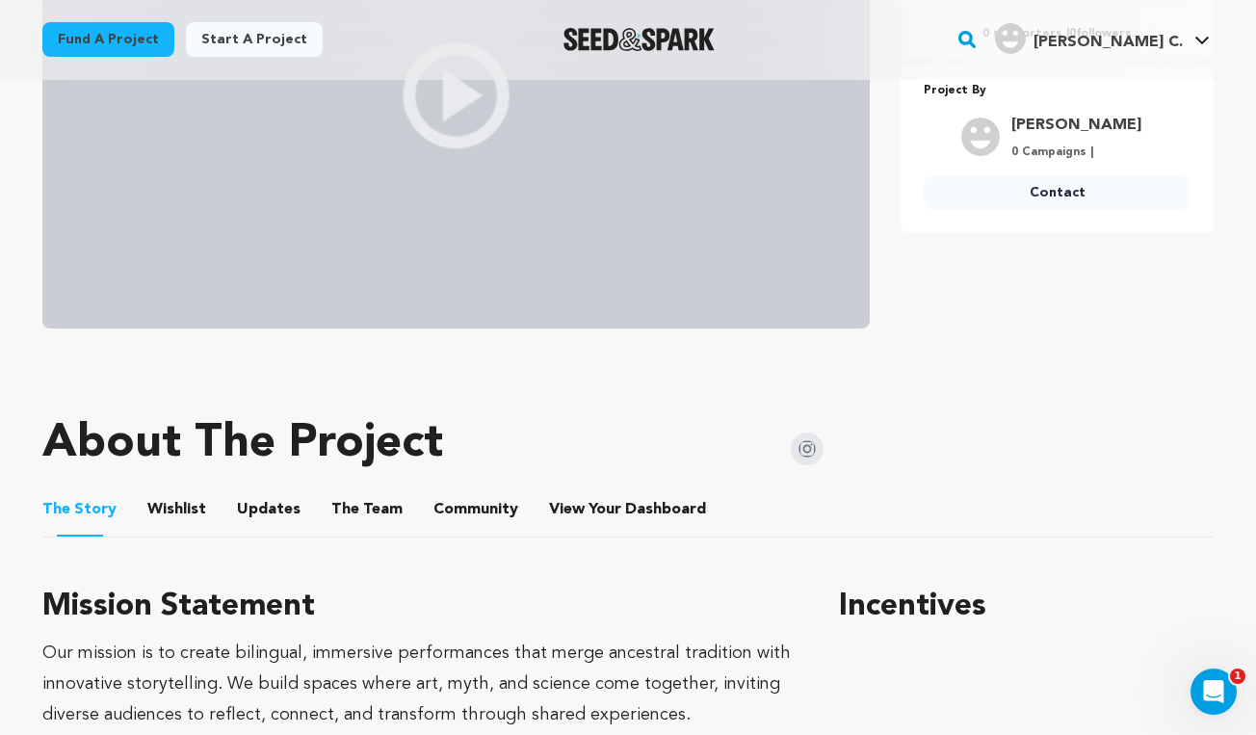
click at [154, 508] on button "Wishlist" at bounding box center [177, 514] width 46 height 46
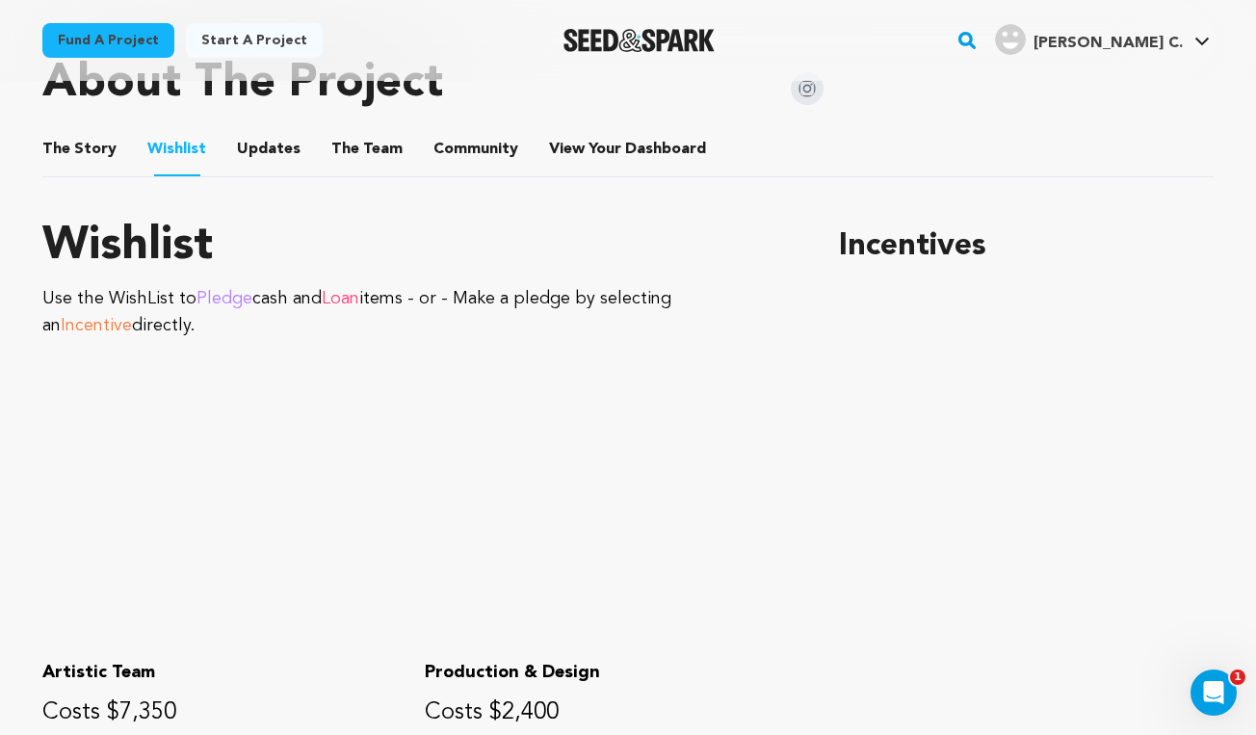
scroll to position [880, 0]
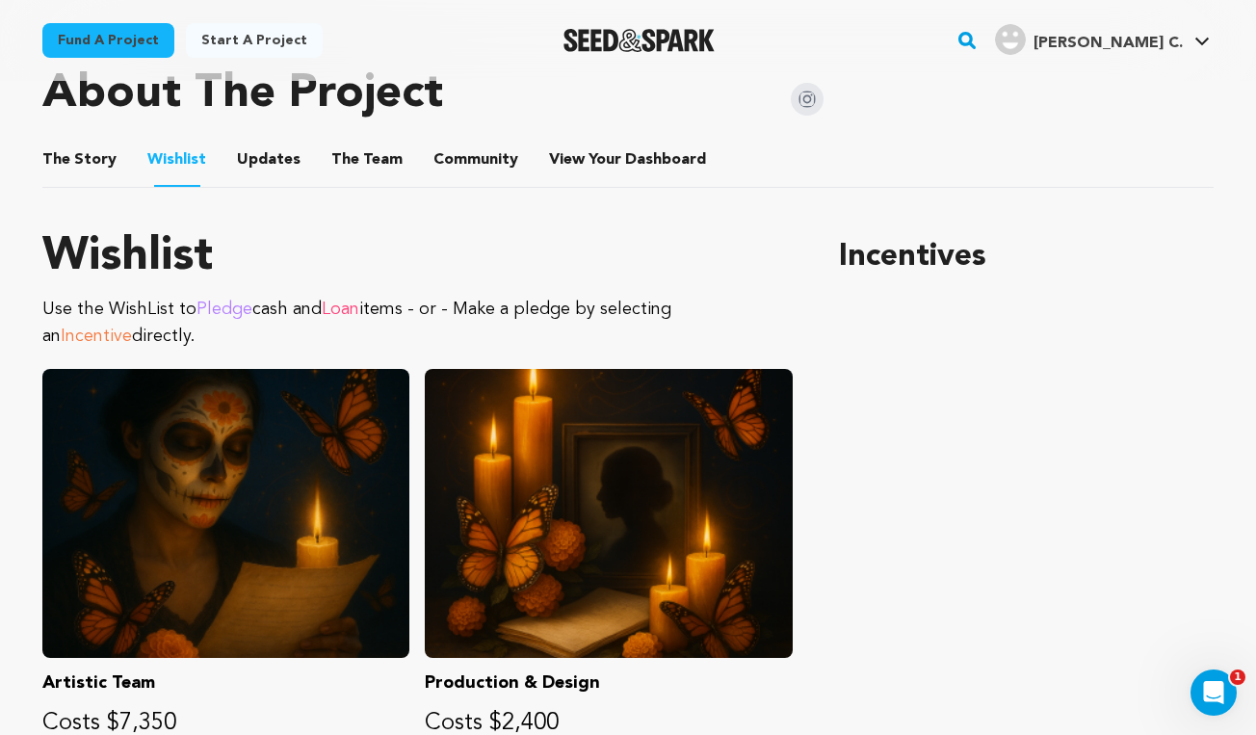
click at [353, 161] on button "The Team" at bounding box center [367, 164] width 46 height 46
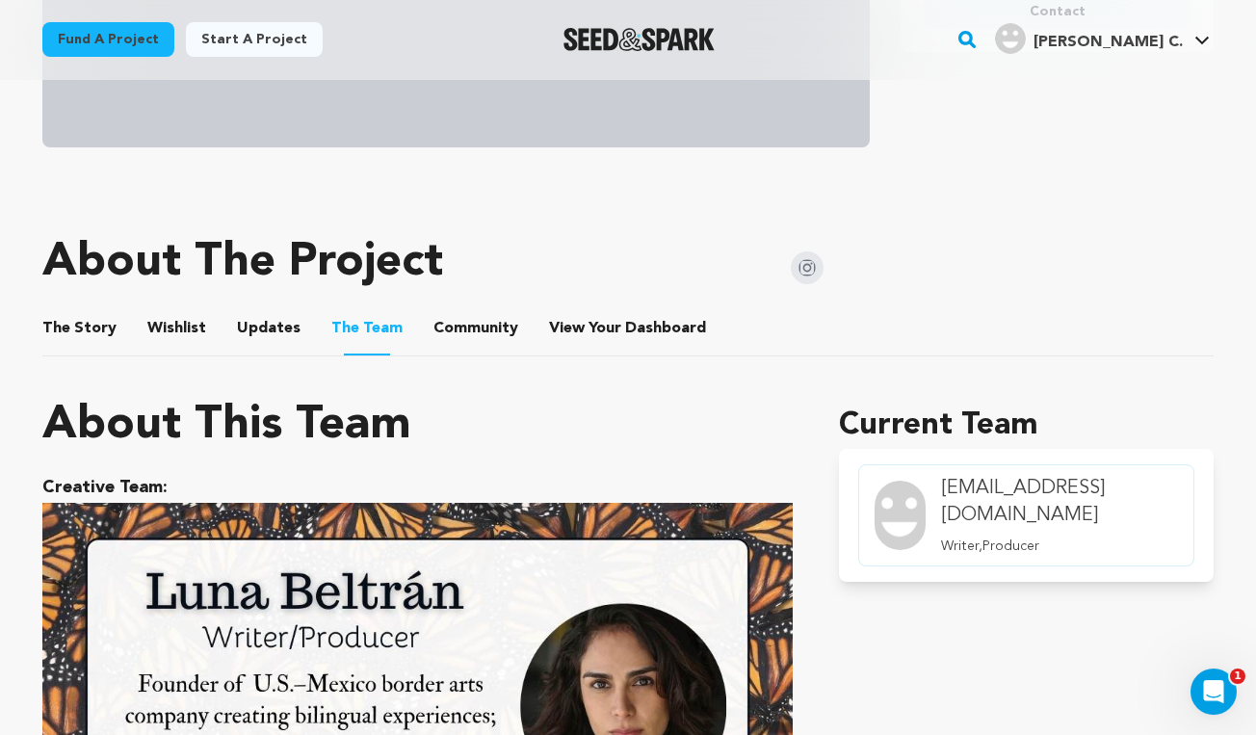
scroll to position [728, 0]
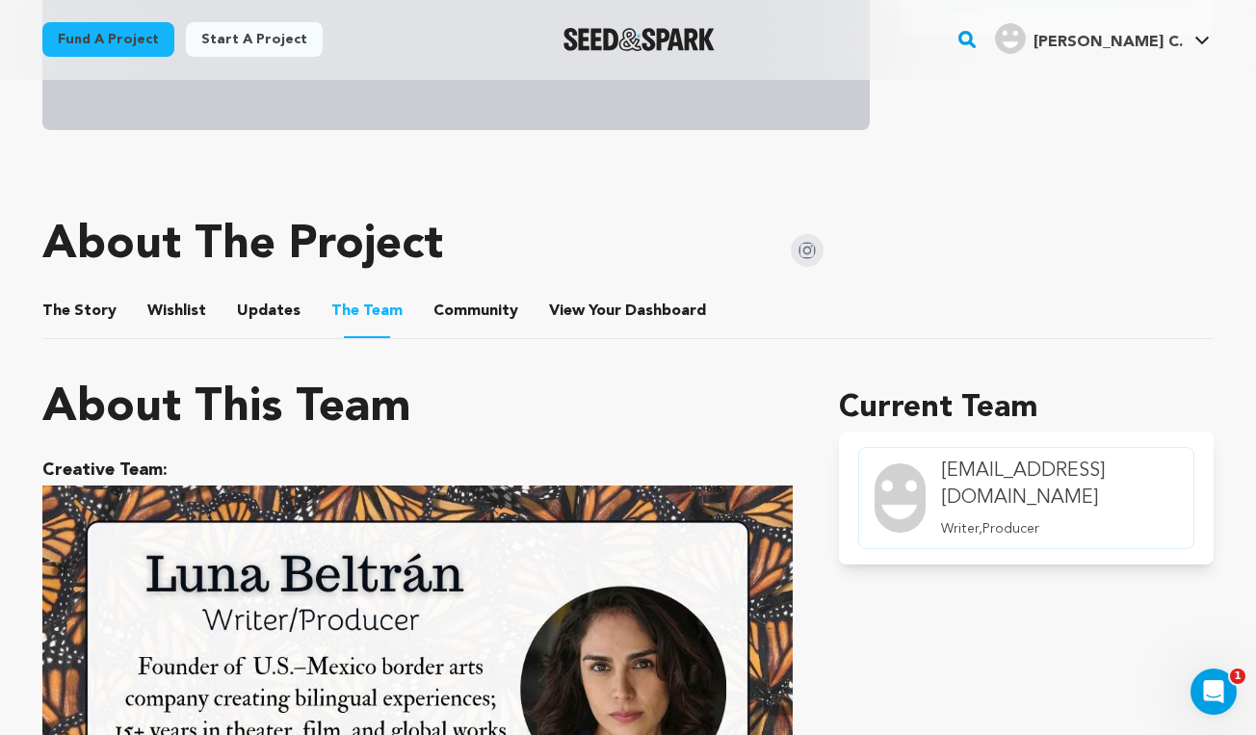
click at [59, 311] on button "The Story" at bounding box center [80, 316] width 46 height 46
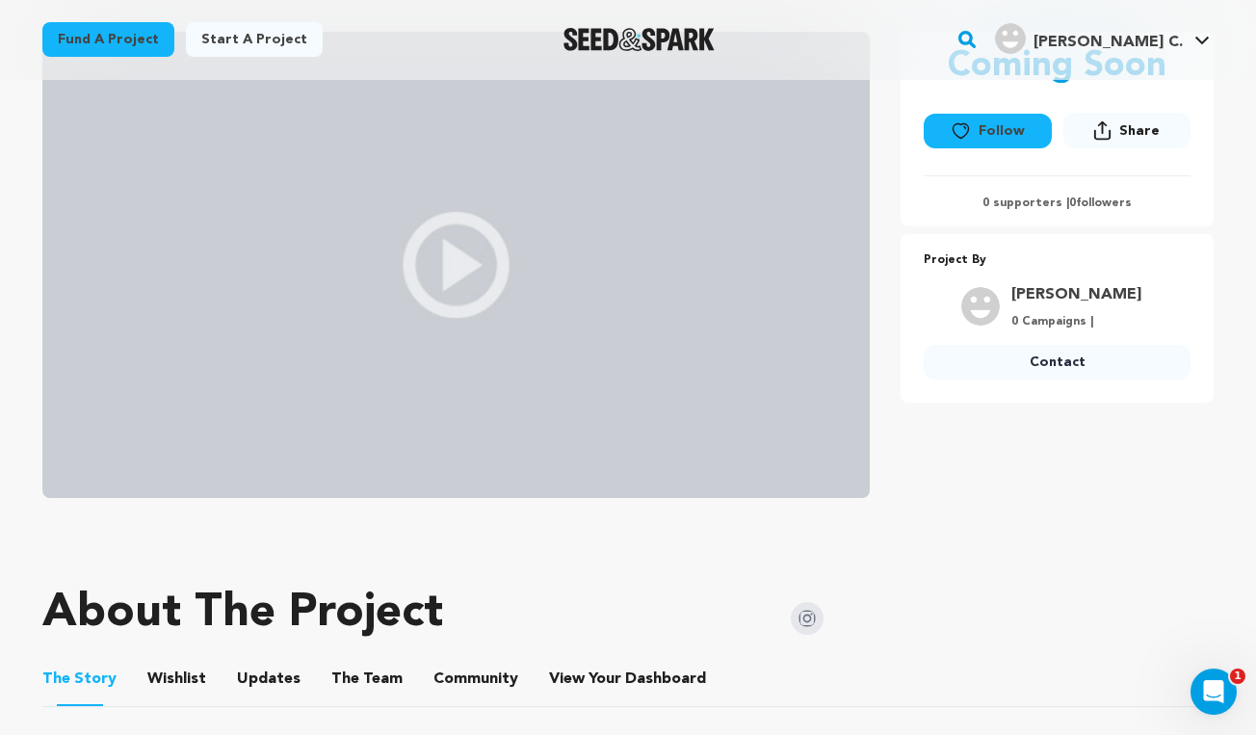
scroll to position [543, 0]
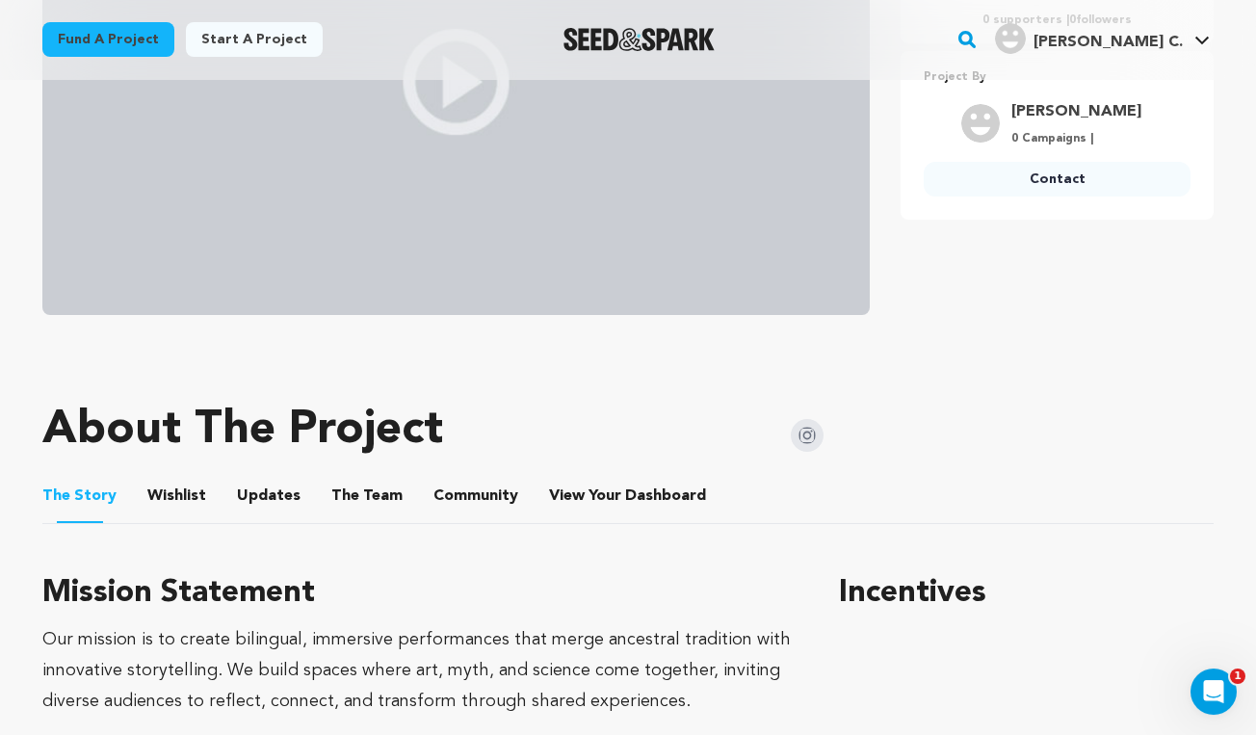
click at [161, 490] on button "Wishlist" at bounding box center [177, 501] width 46 height 46
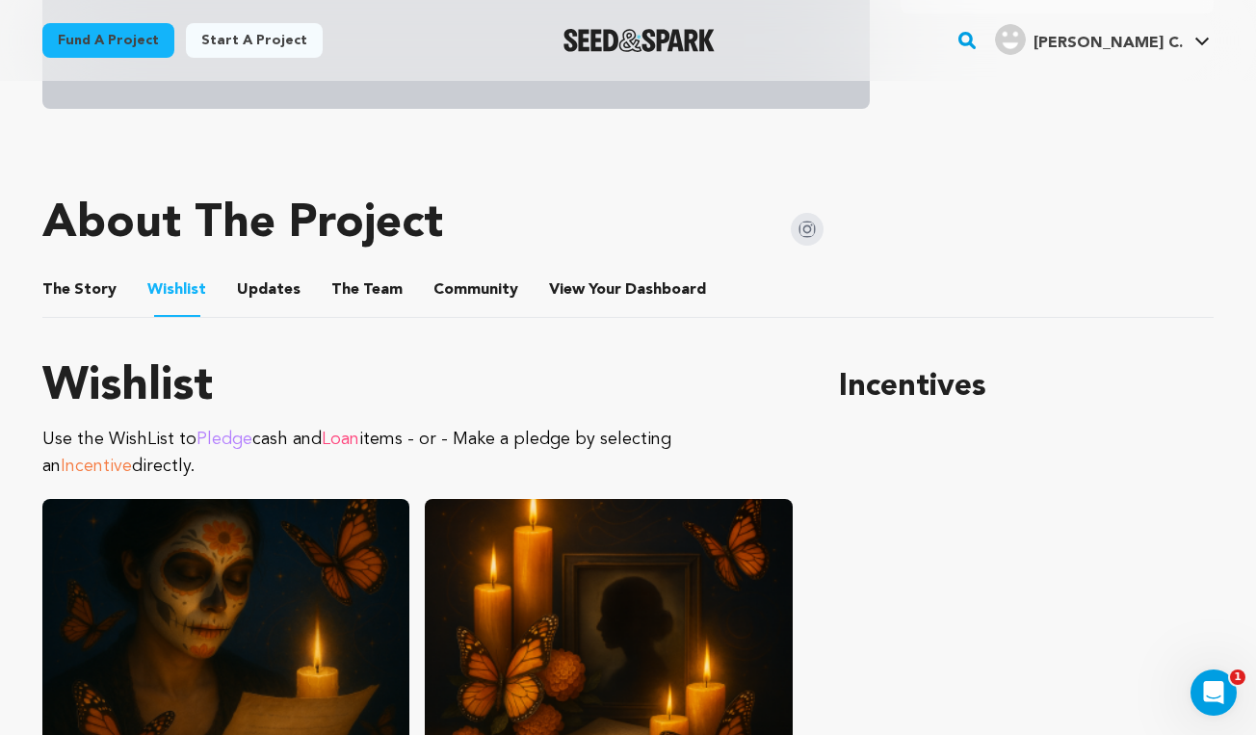
scroll to position [658, 0]
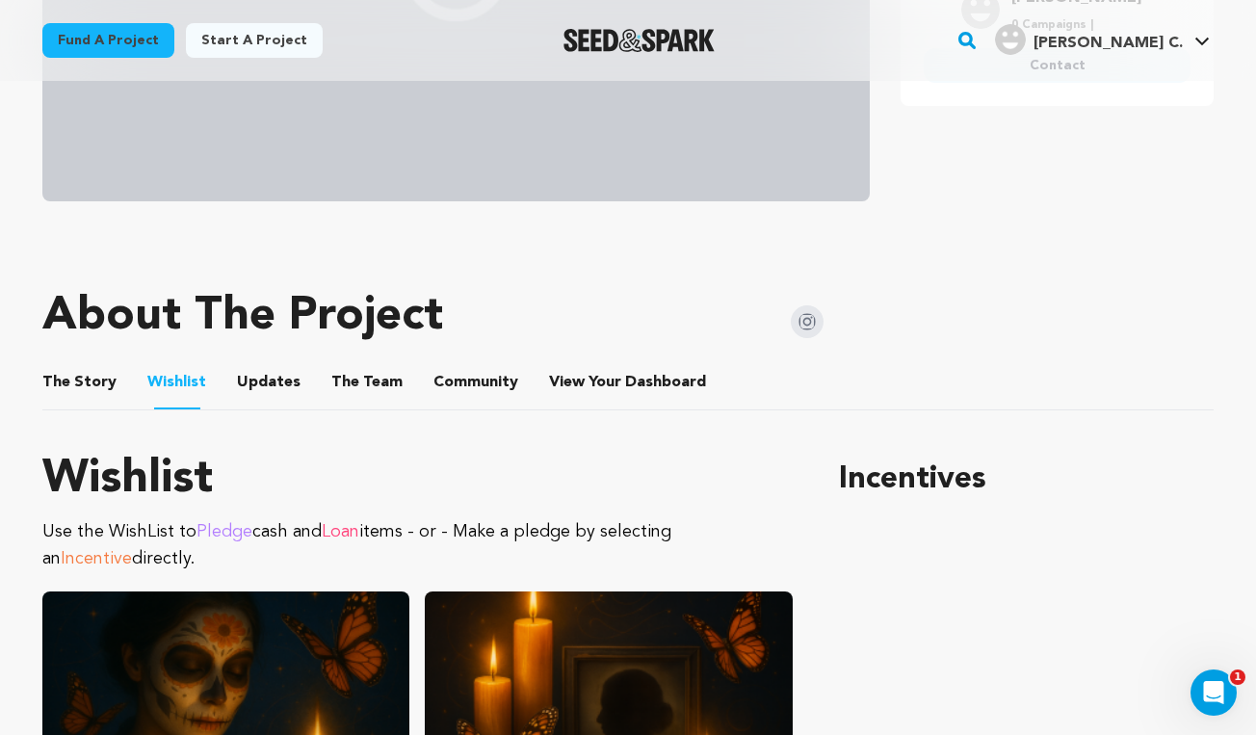
click at [344, 389] on button "The Team" at bounding box center [367, 386] width 46 height 46
